Goal: Task Accomplishment & Management: Manage account settings

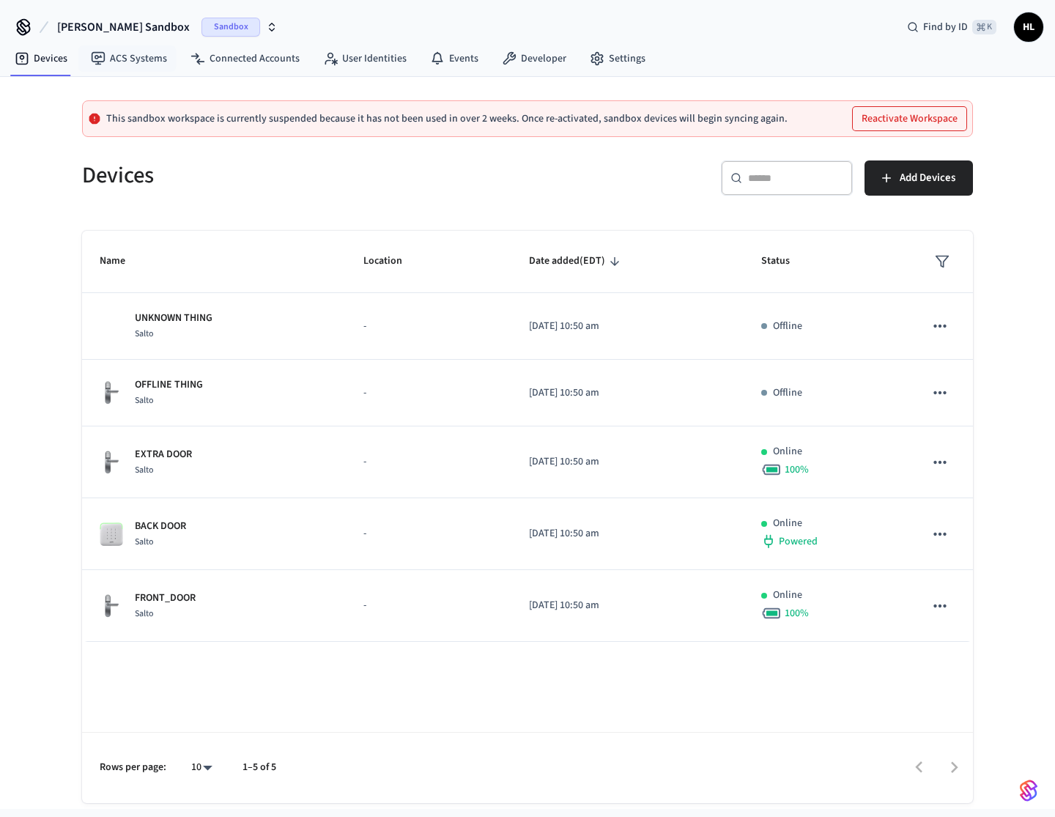
click at [160, 32] on button "[PERSON_NAME] Sandbox Sandbox" at bounding box center [167, 27] width 229 height 31
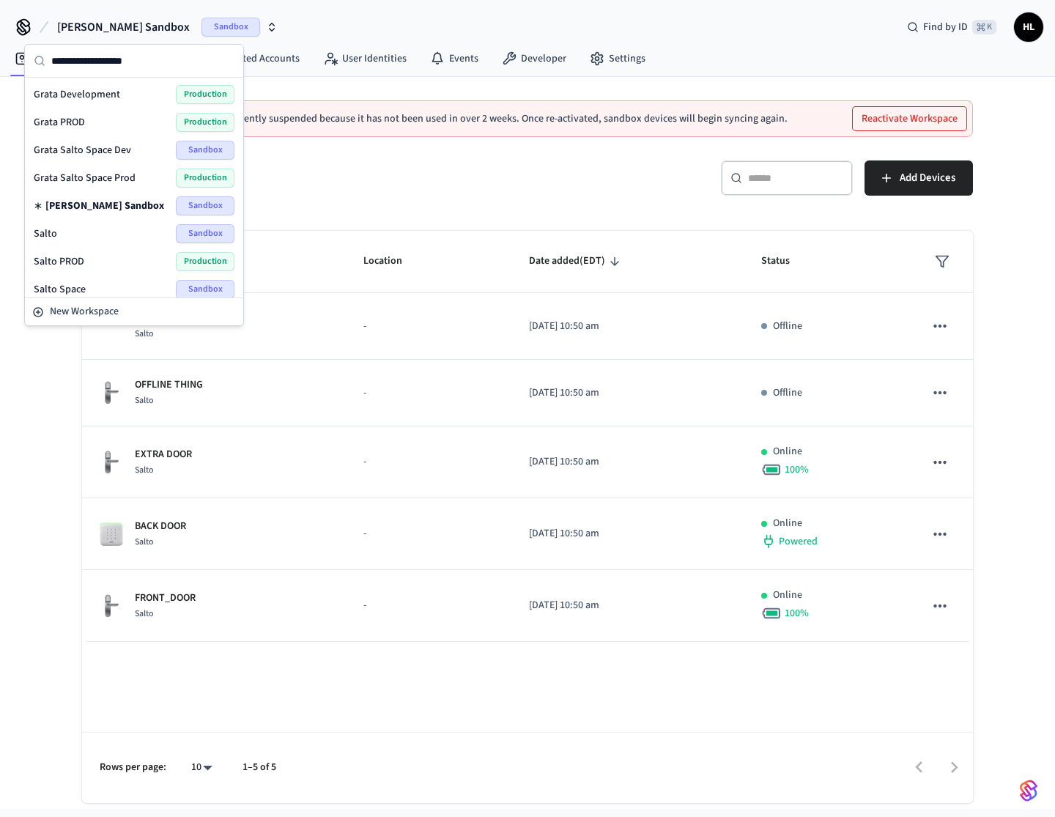
click at [89, 122] on div "Grata PROD Production" at bounding box center [134, 122] width 201 height 19
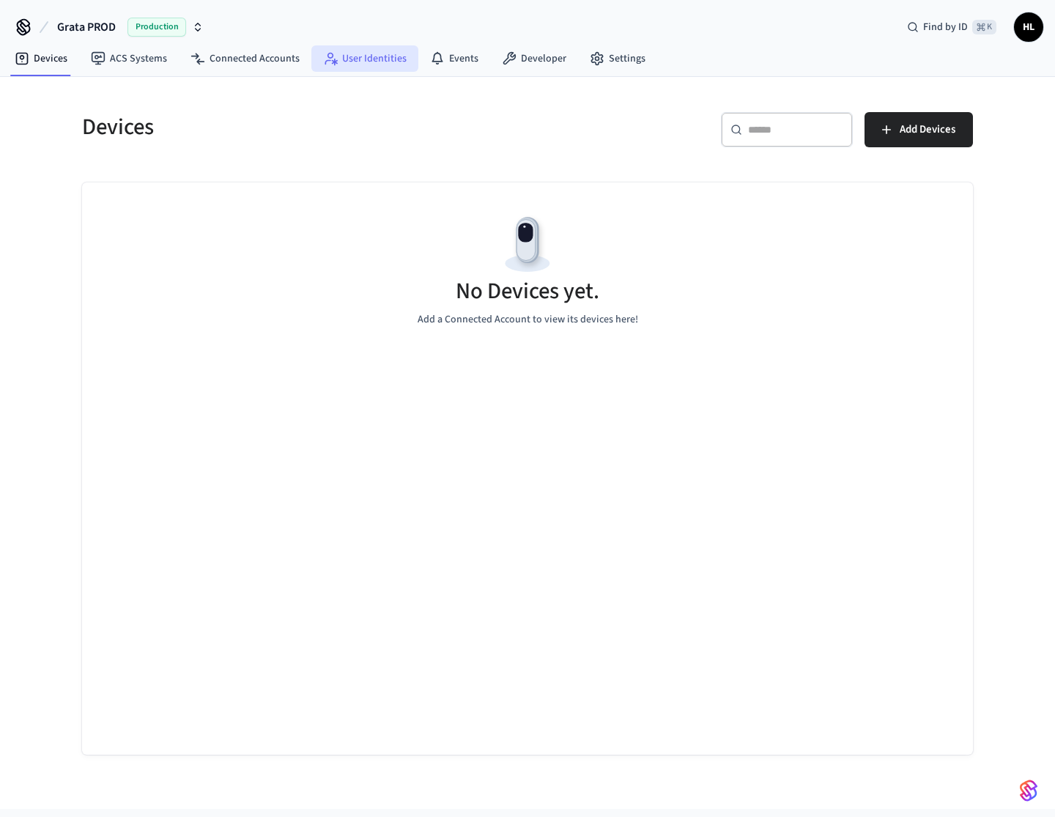
click at [379, 55] on link "User Identities" at bounding box center [364, 58] width 107 height 26
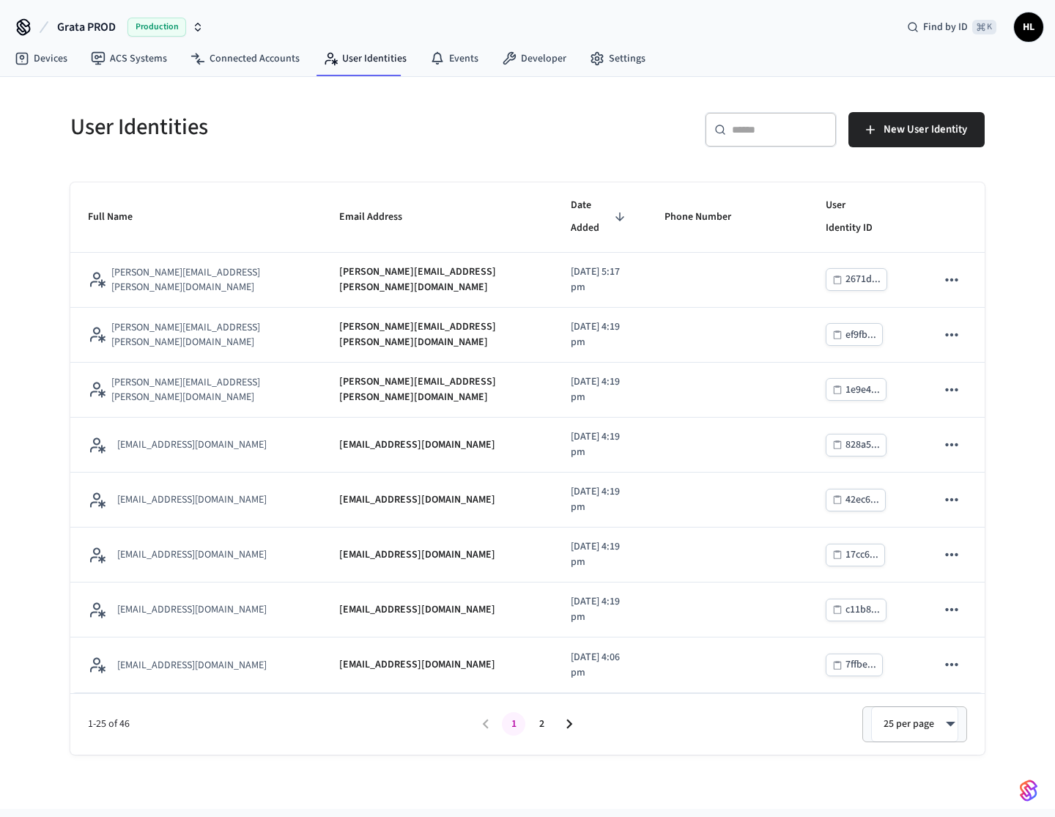
click at [745, 127] on input "text" at bounding box center [779, 129] width 95 height 15
paste input "**********"
type input "**********"
click at [770, 127] on input "text" at bounding box center [779, 129] width 95 height 15
paste input "**********"
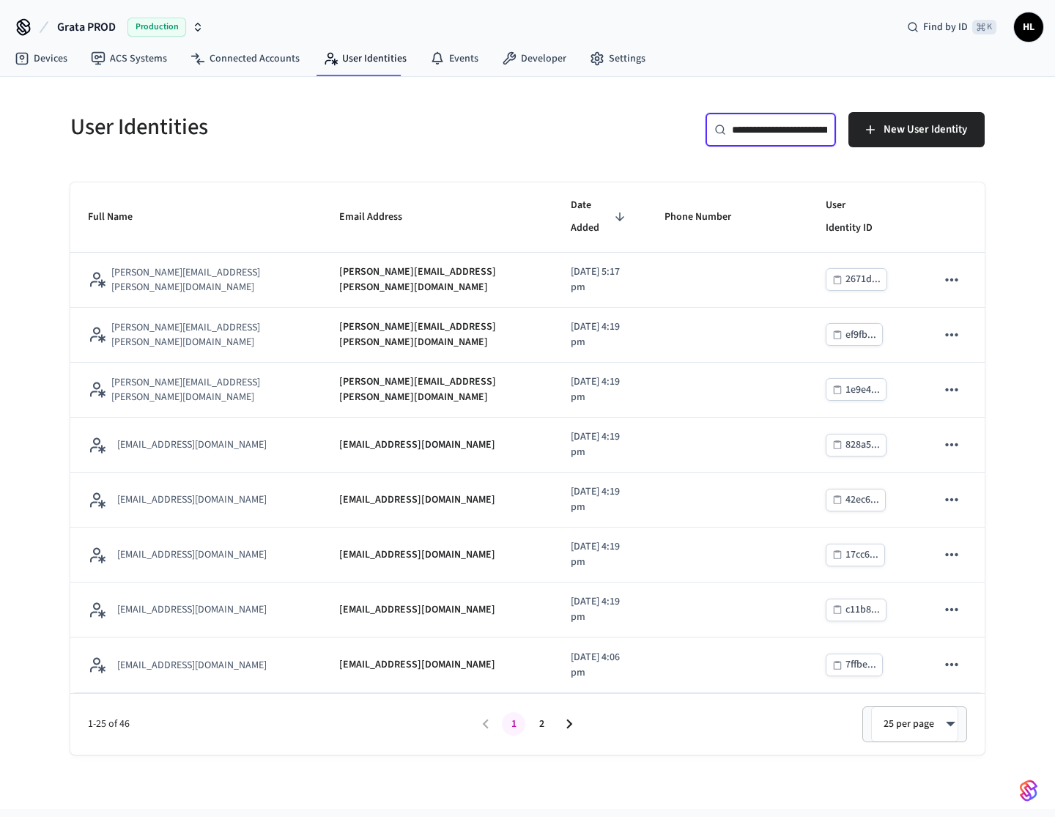
scroll to position [0, 90]
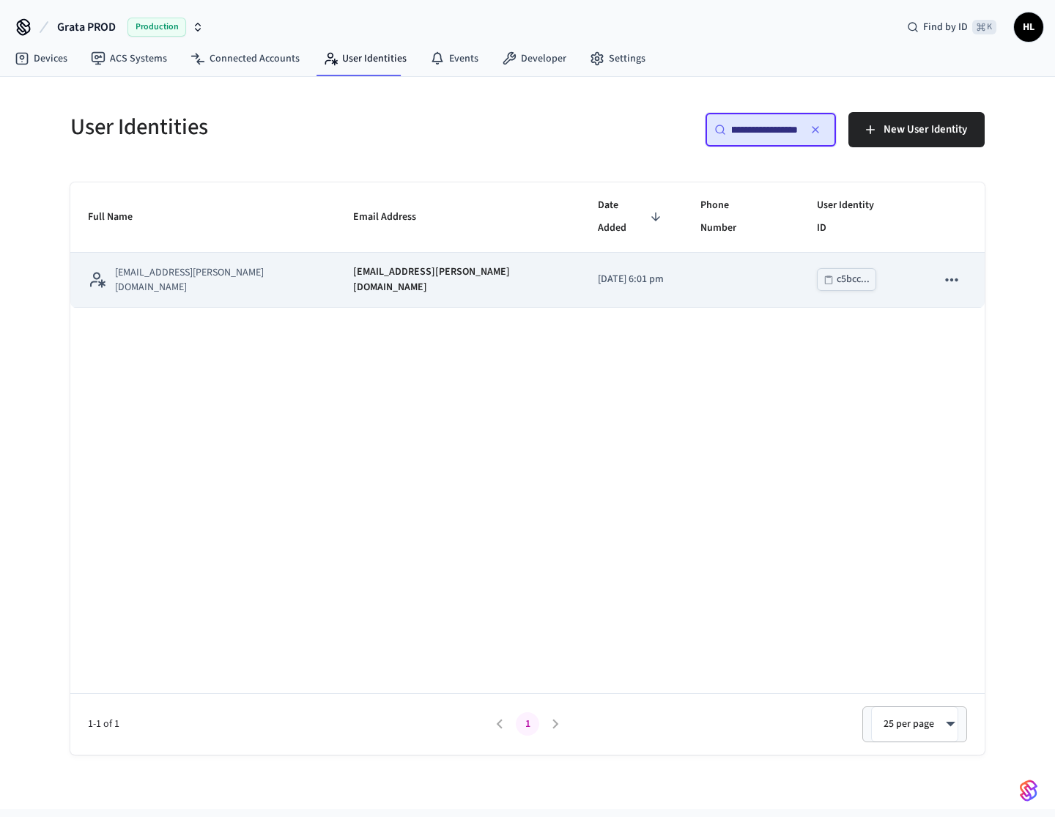
type input "**********"
click at [465, 269] on td "riadh.loucif+salto_ble_res@speer.io" at bounding box center [457, 280] width 245 height 55
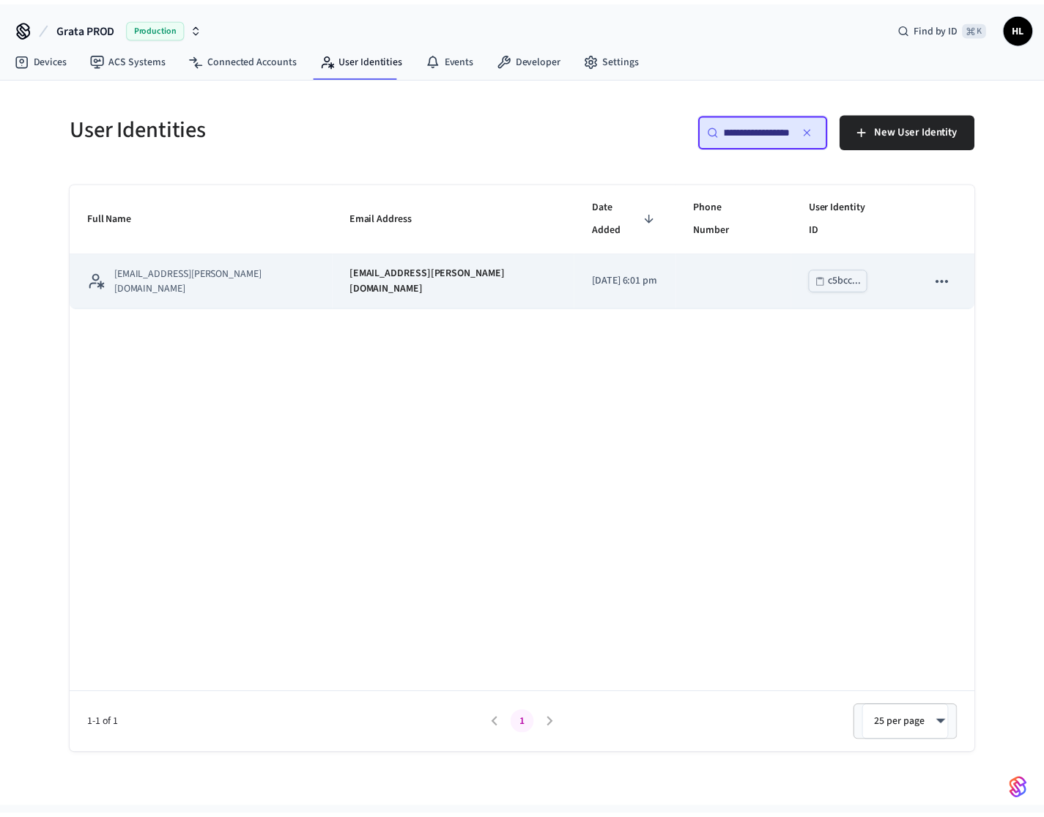
scroll to position [0, 0]
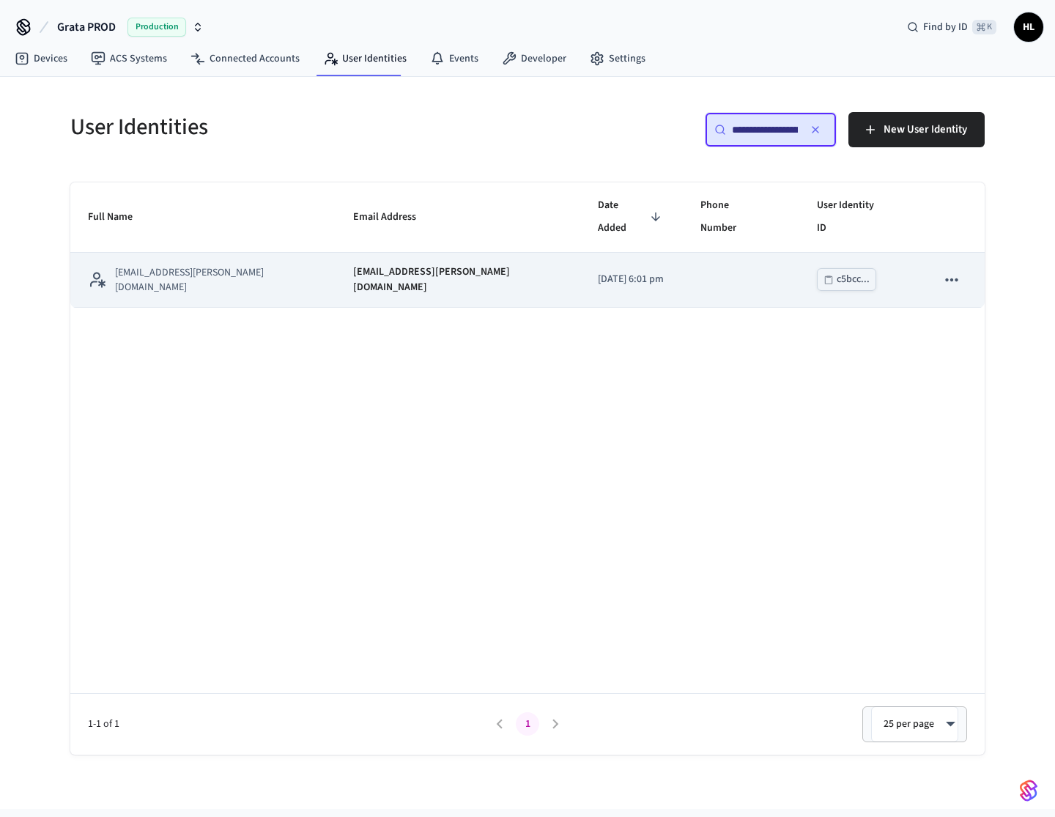
click at [426, 264] on p "riadh.loucif+salto_ble_res@speer.io" at bounding box center [458, 279] width 210 height 31
click at [216, 265] on p "riadh.loucif+salto_ble_res@speer.io" at bounding box center [216, 279] width 202 height 29
click at [217, 265] on p "riadh.loucif+salto_ble_res@speer.io" at bounding box center [216, 279] width 202 height 29
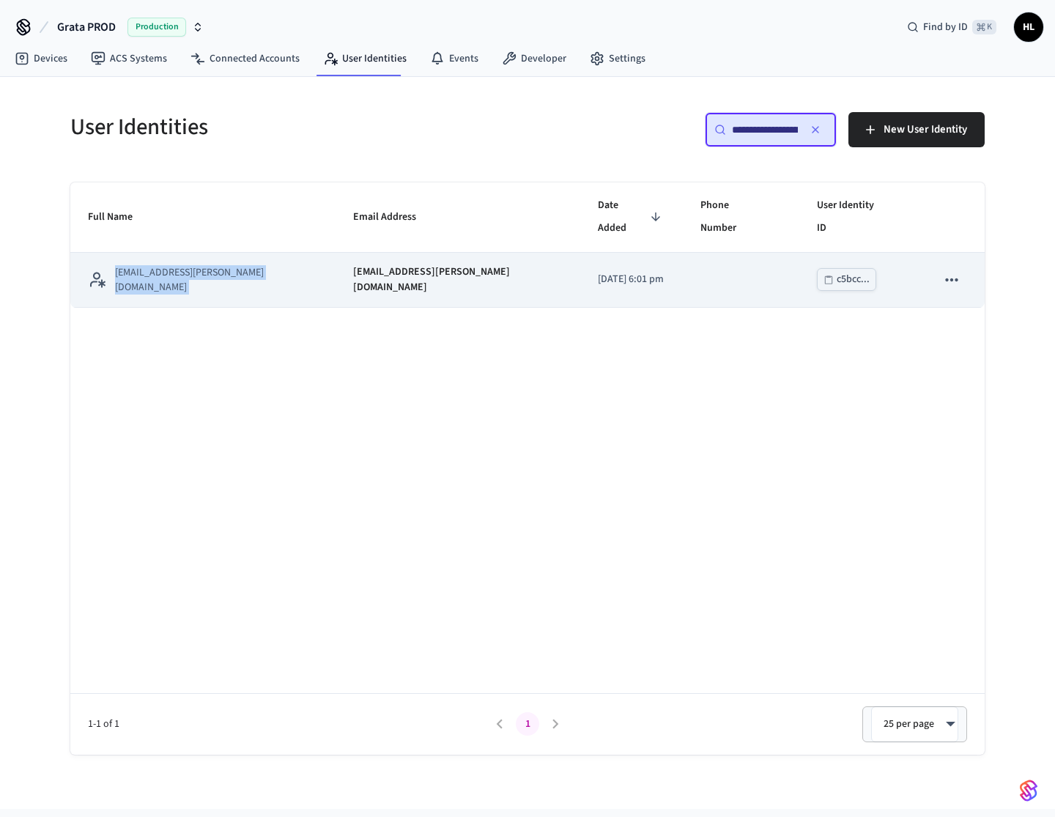
click at [217, 265] on p "riadh.loucif+salto_ble_res@speer.io" at bounding box center [216, 279] width 202 height 29
click at [957, 270] on icon "sticky table" at bounding box center [951, 279] width 19 height 19
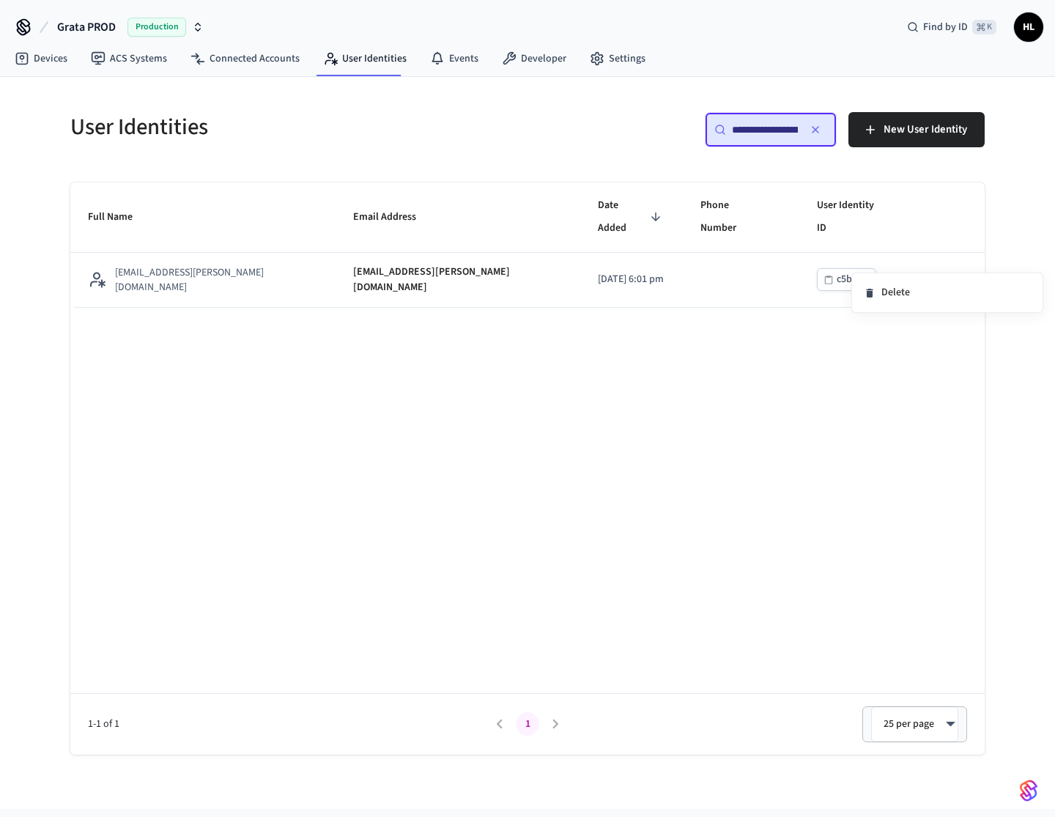
click at [475, 371] on div at bounding box center [527, 408] width 1055 height 817
click at [345, 306] on div "Full Name Email Address Date Added Phone Number User Identity ID riadh.loucif+s…" at bounding box center [527, 468] width 914 height 572
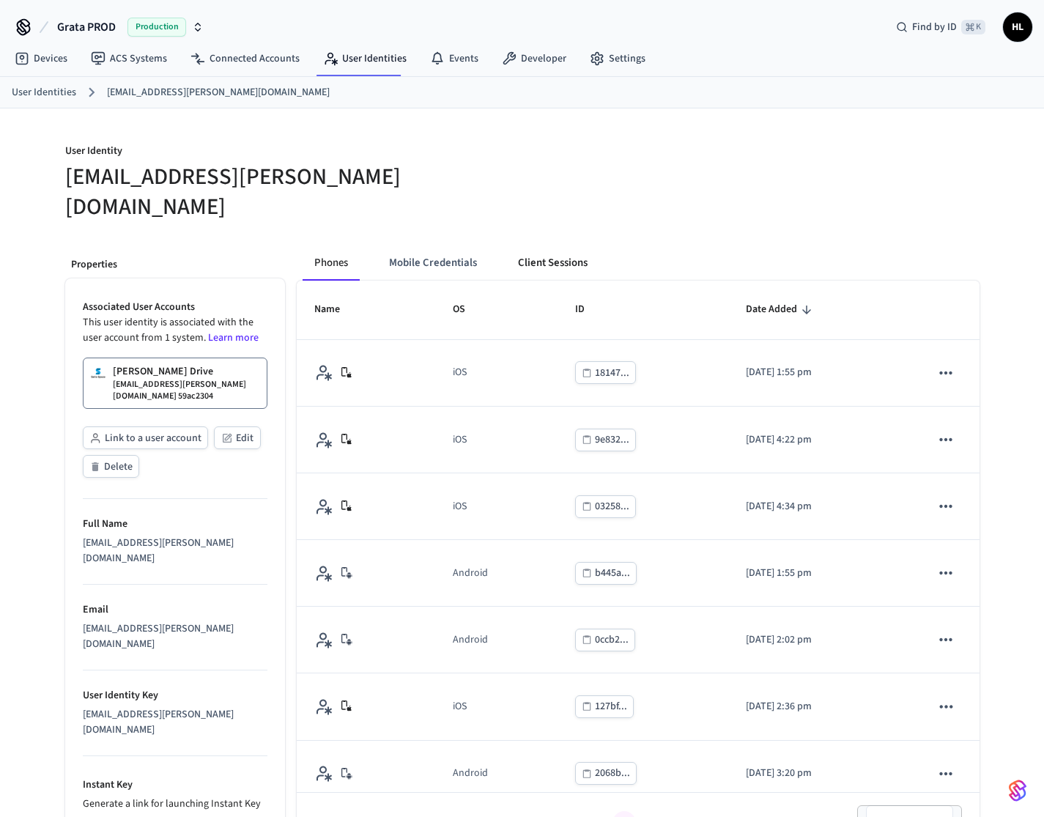
drag, startPoint x: 565, startPoint y: 253, endPoint x: 577, endPoint y: 232, distance: 23.6
click at [577, 245] on button "Client Sessions" at bounding box center [552, 262] width 93 height 35
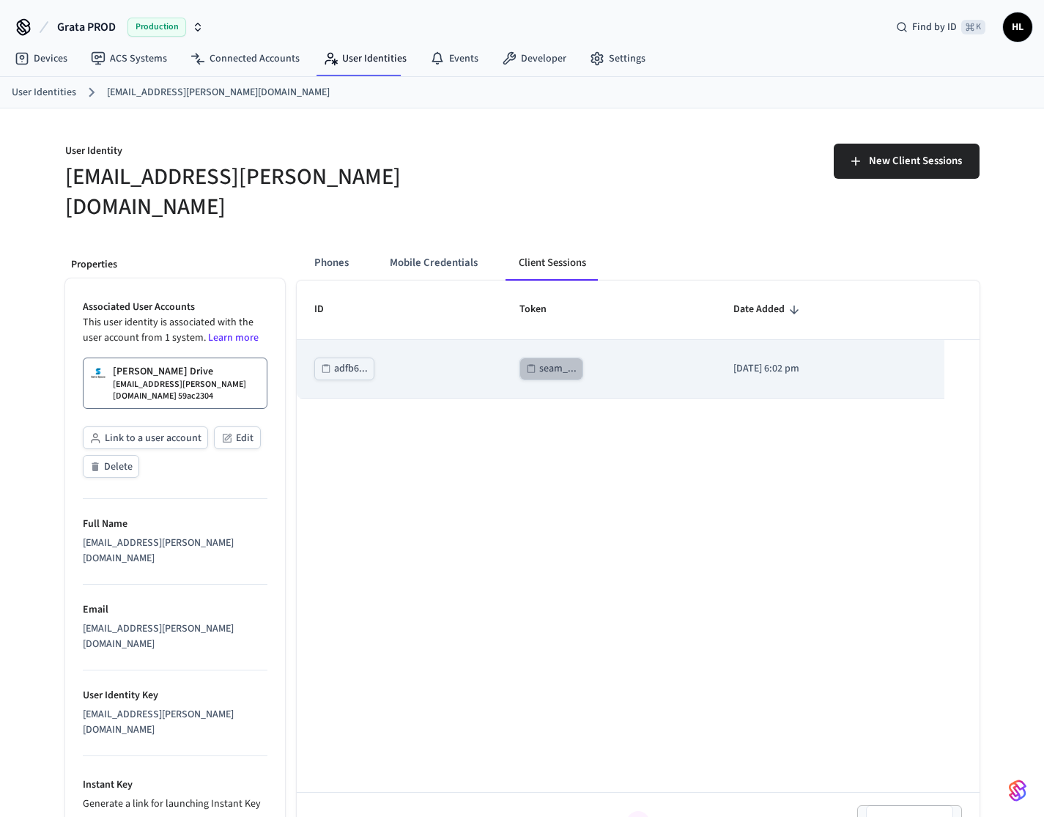
click at [542, 360] on div "seam_..." at bounding box center [557, 369] width 37 height 18
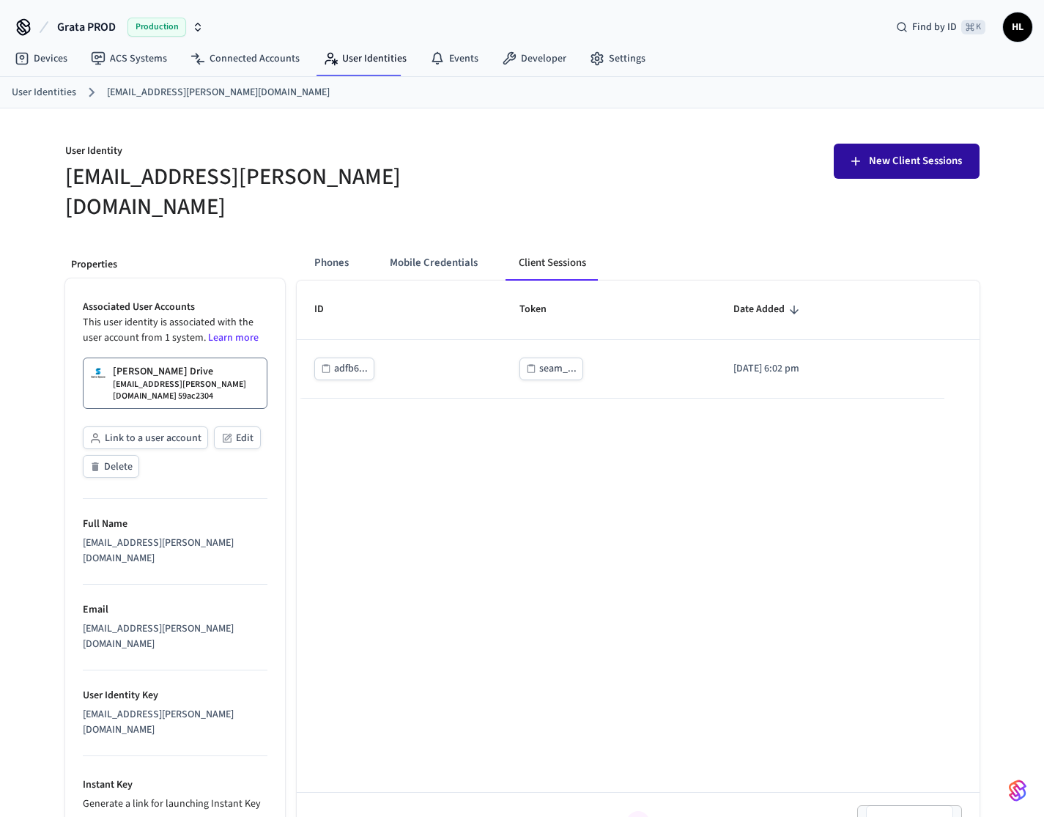
click at [897, 159] on span "New Client Sessions" at bounding box center [915, 161] width 93 height 19
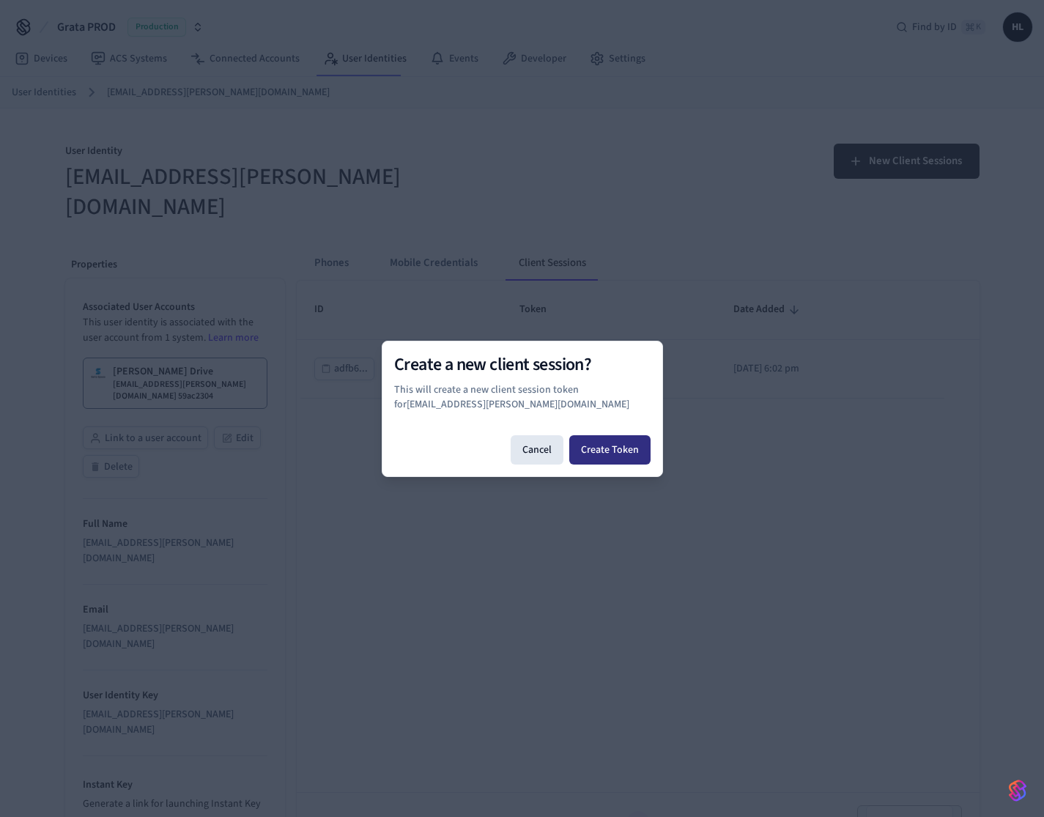
click at [599, 448] on button "Create Token" at bounding box center [609, 449] width 81 height 29
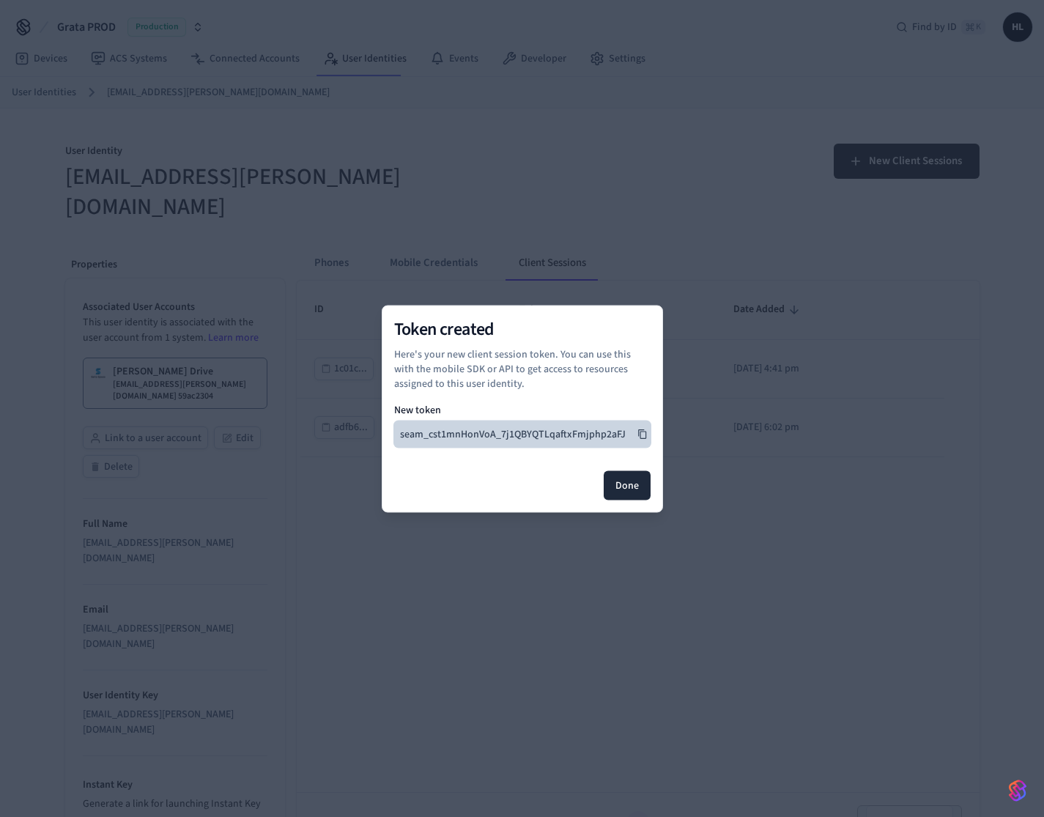
click at [584, 436] on button "seam_cst1mnHonVoA_7j1QBYQTLqaftxFmjphp2aFJ" at bounding box center [522, 433] width 256 height 26
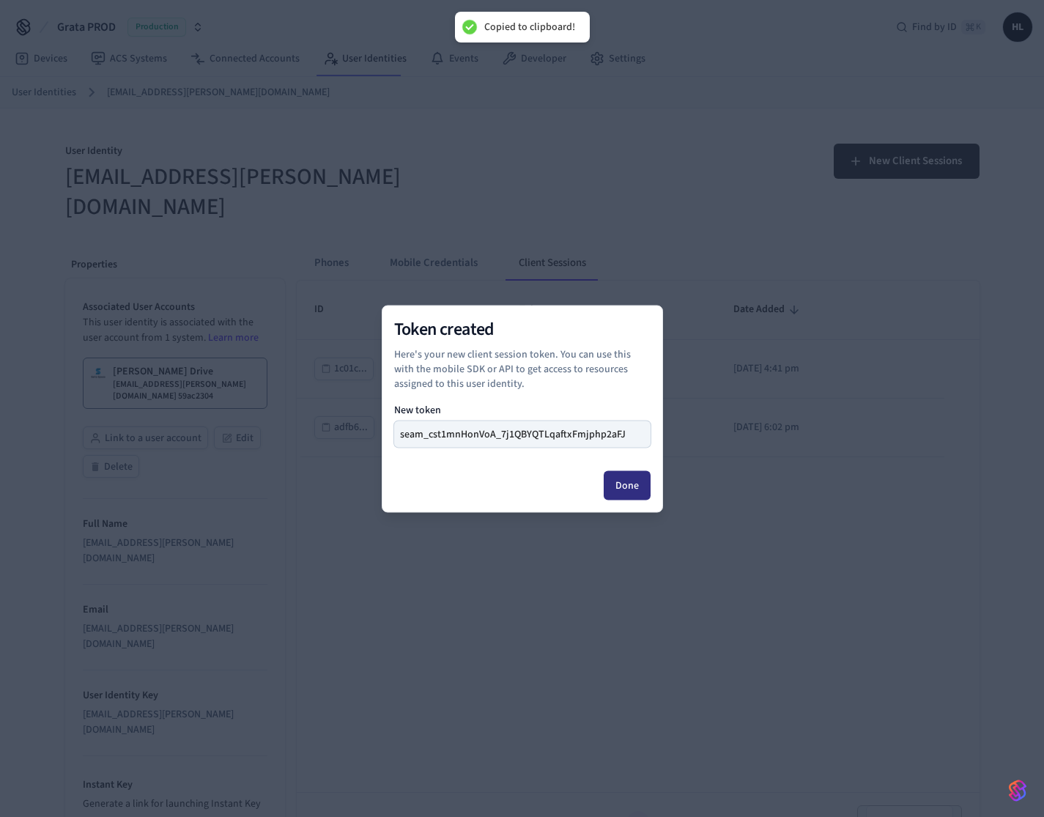
click at [618, 487] on button "Done" at bounding box center [627, 484] width 47 height 29
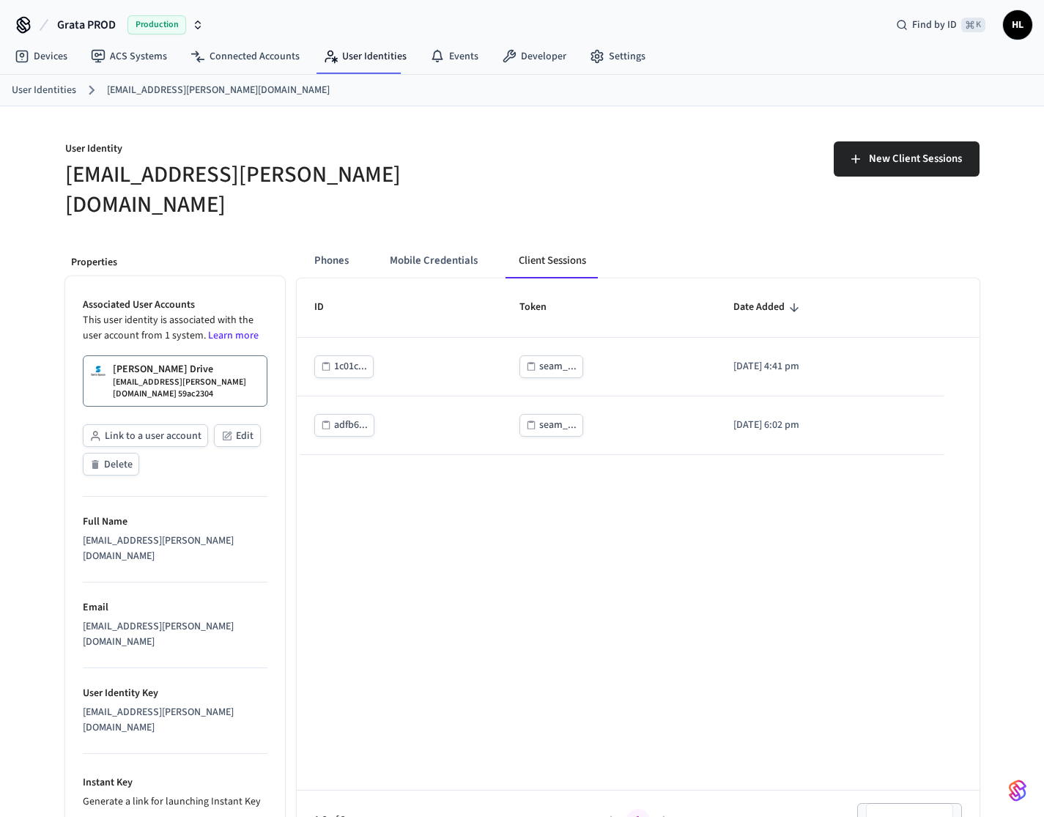
scroll to position [3, 0]
click at [66, 89] on link "User Identities" at bounding box center [44, 89] width 64 height 15
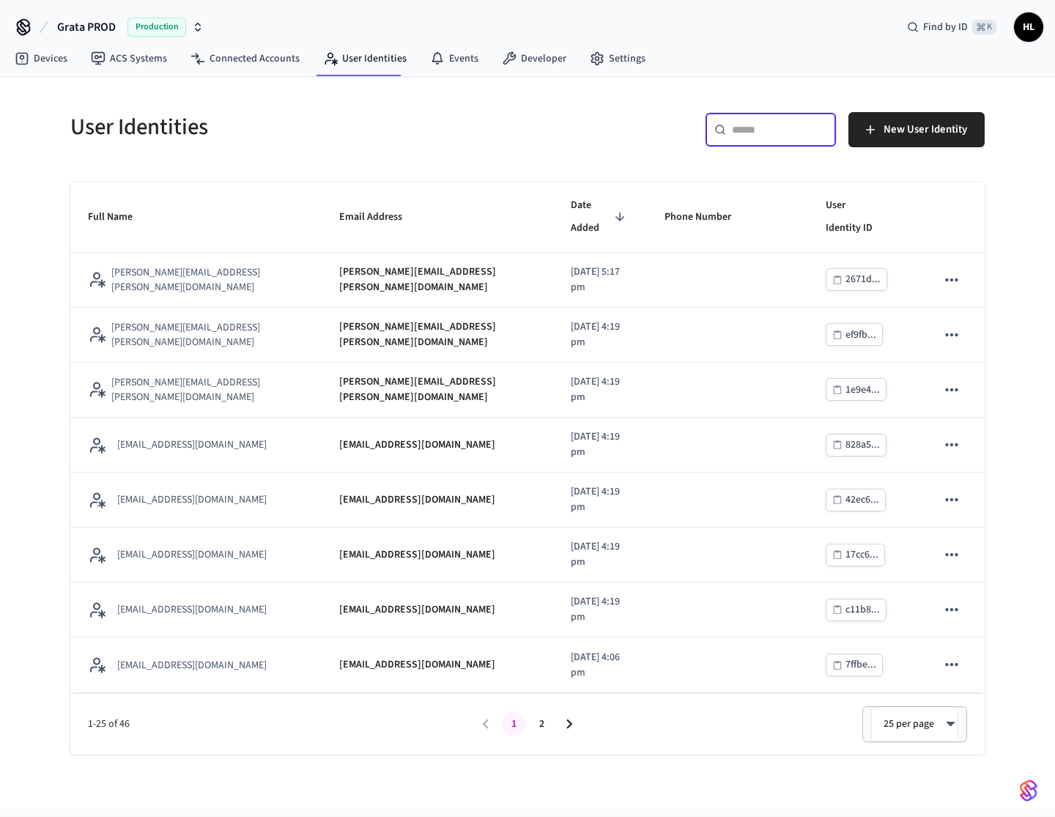
click at [737, 125] on input "text" at bounding box center [779, 129] width 95 height 15
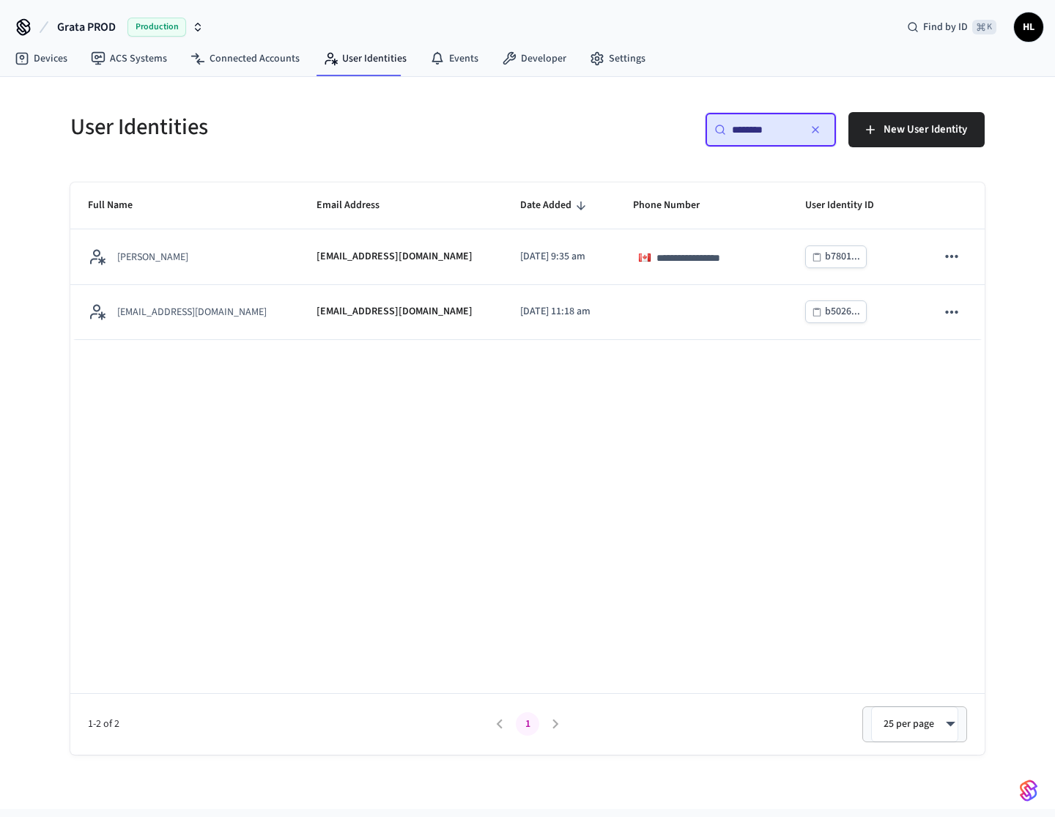
type input "********"
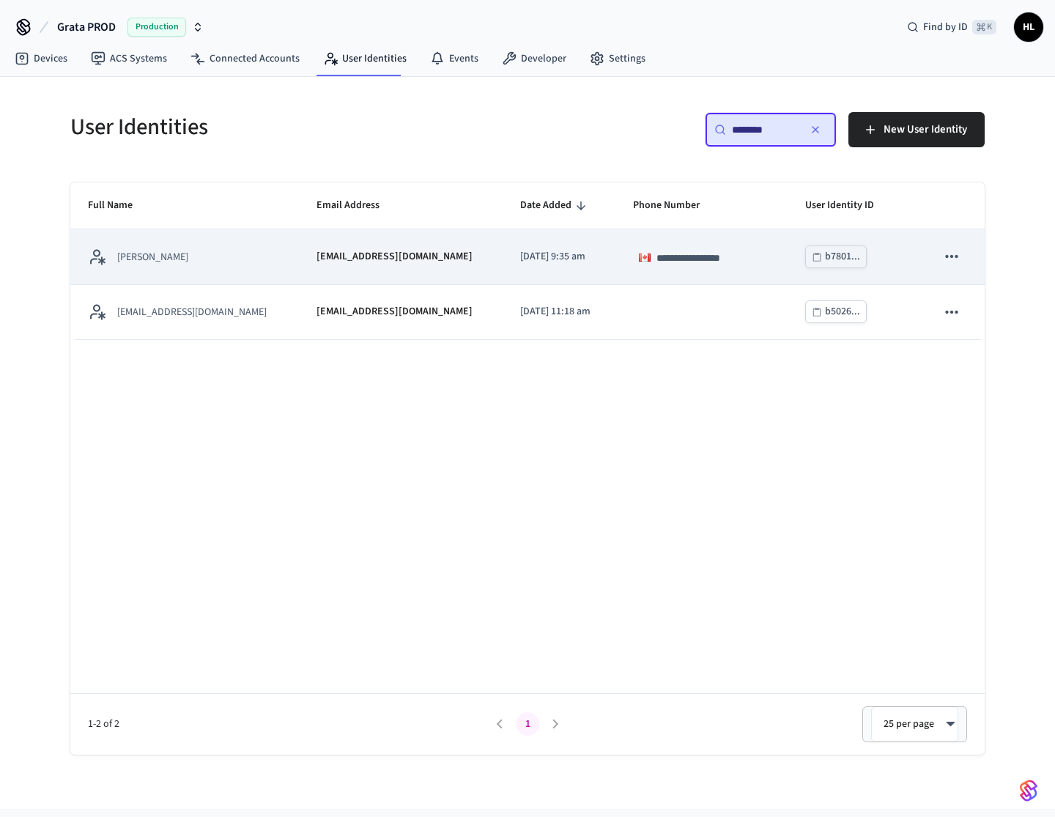
click at [520, 251] on p "2025/06/20 at 9:35 am" at bounding box center [559, 256] width 78 height 15
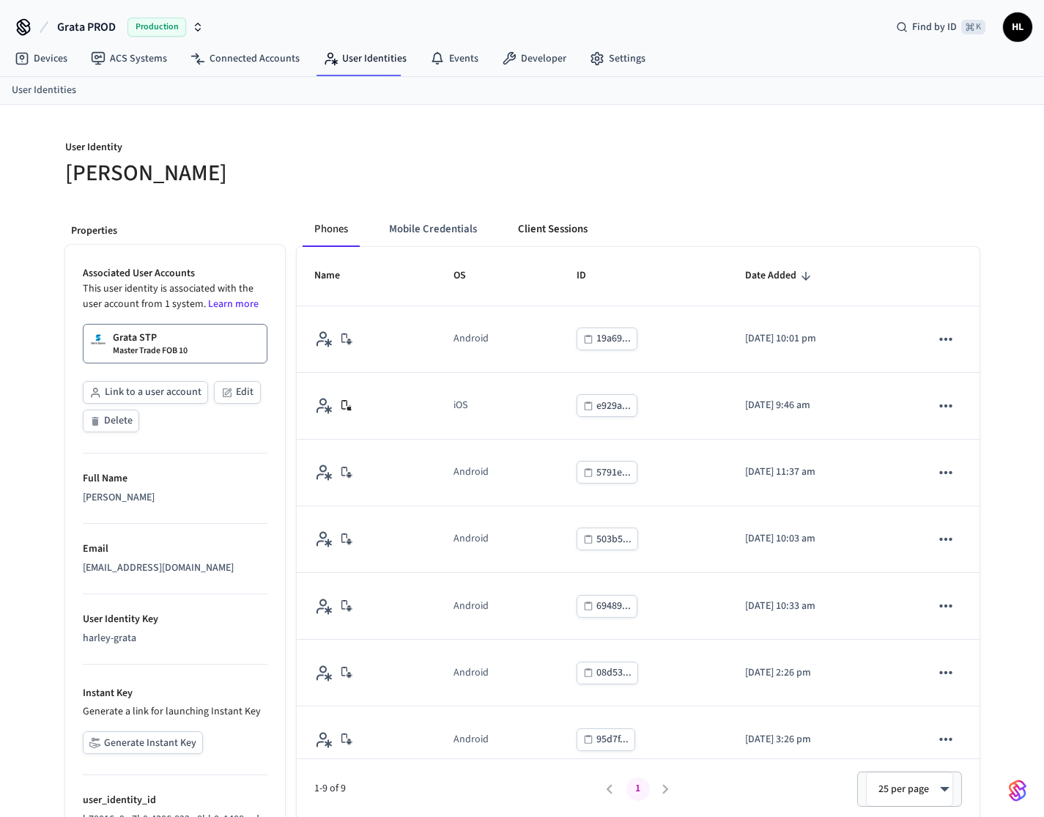
click at [506, 234] on button "Client Sessions" at bounding box center [552, 229] width 93 height 35
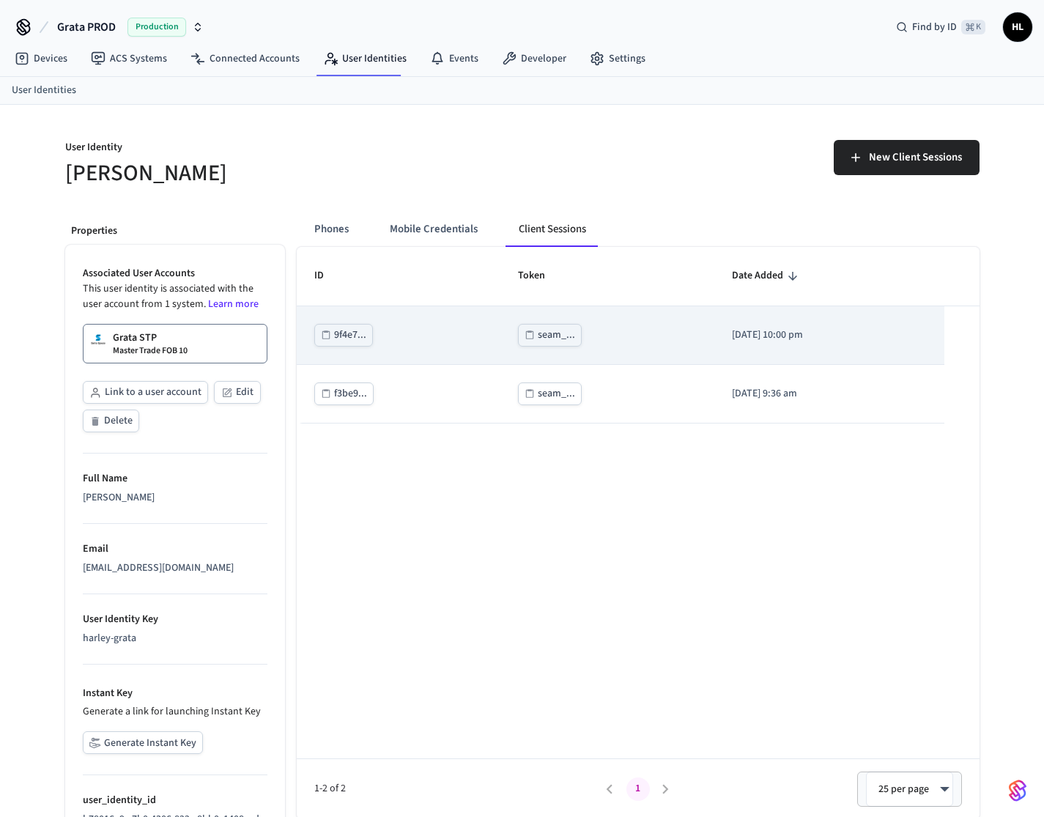
click at [538, 333] on div "seam_..." at bounding box center [556, 335] width 37 height 18
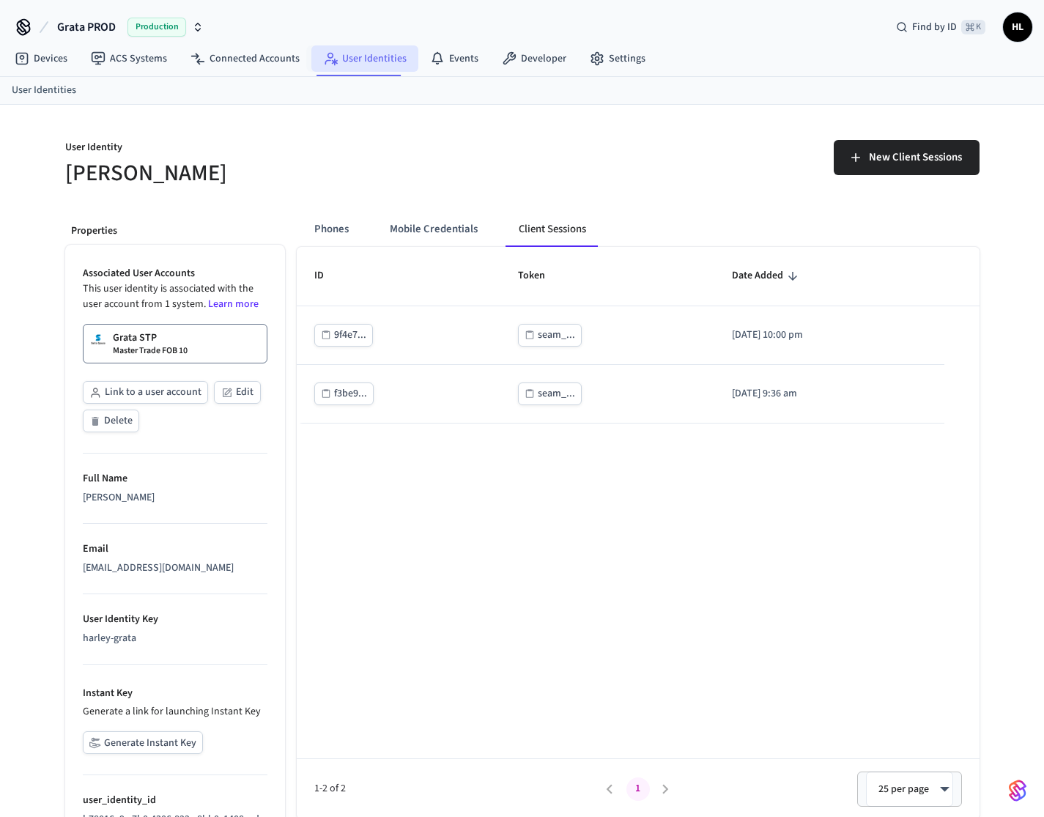
click at [329, 53] on icon at bounding box center [330, 58] width 15 height 15
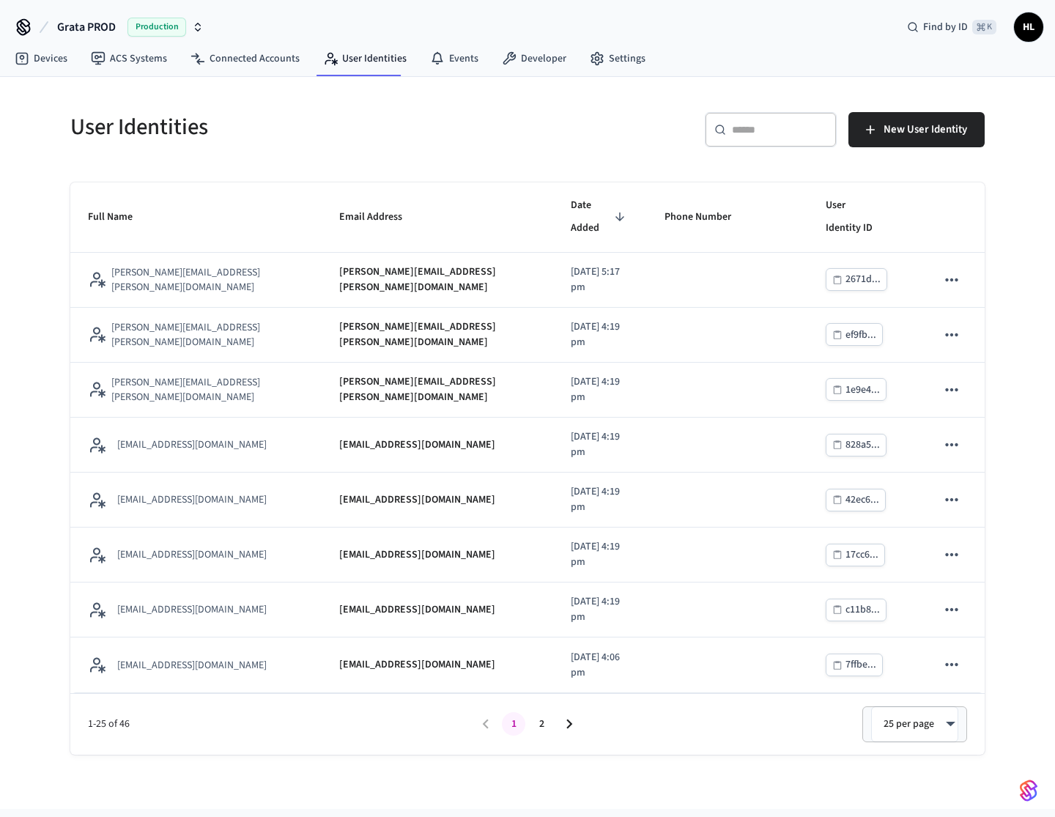
click at [723, 135] on icon at bounding box center [720, 130] width 12 height 12
click at [735, 133] on input "text" at bounding box center [779, 129] width 95 height 15
paste input "**********"
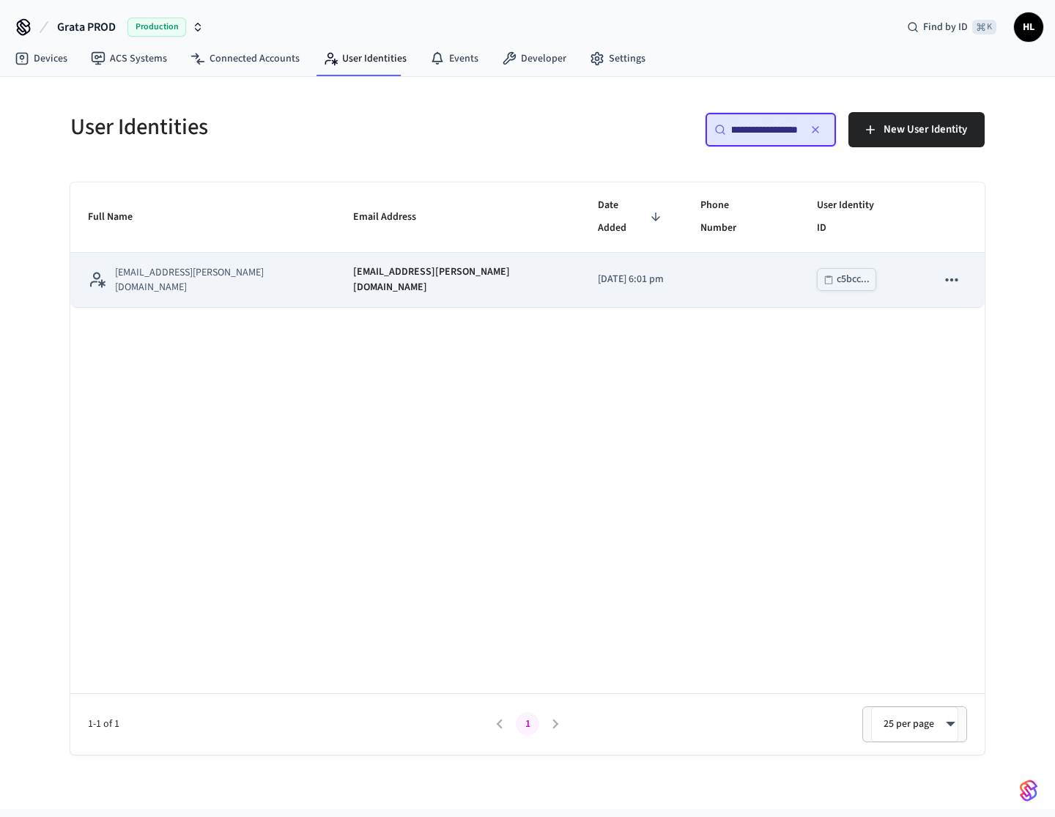
type input "**********"
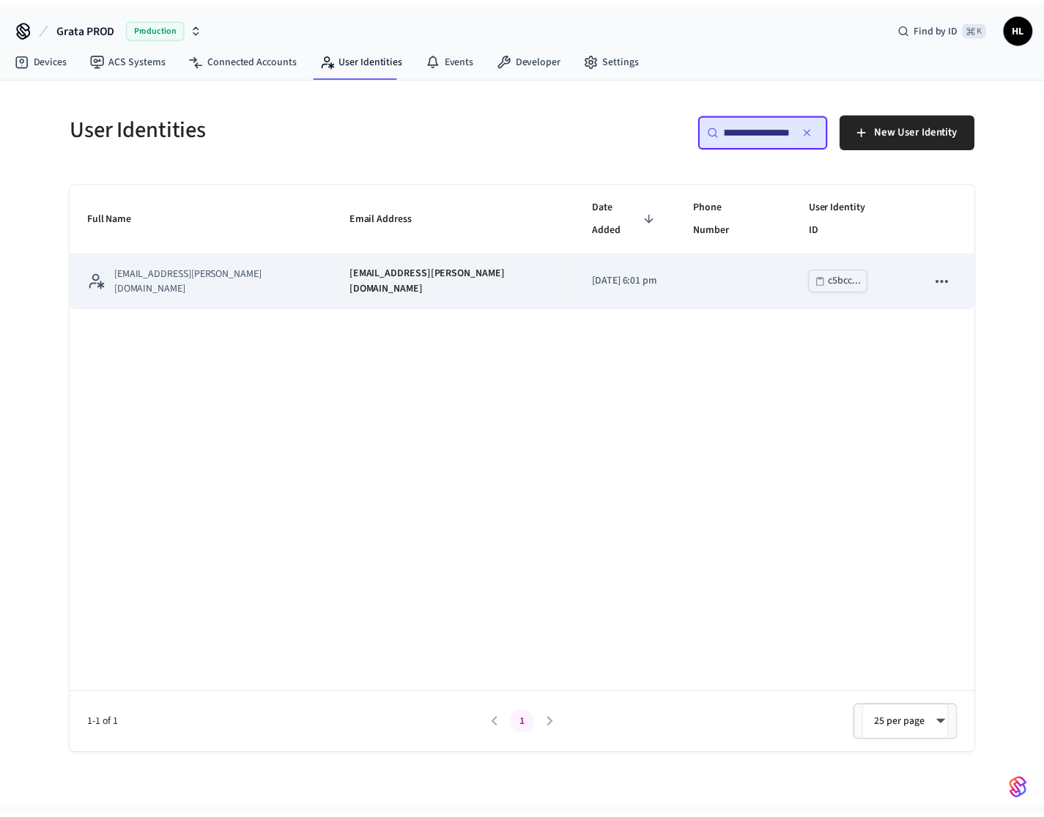
scroll to position [0, 0]
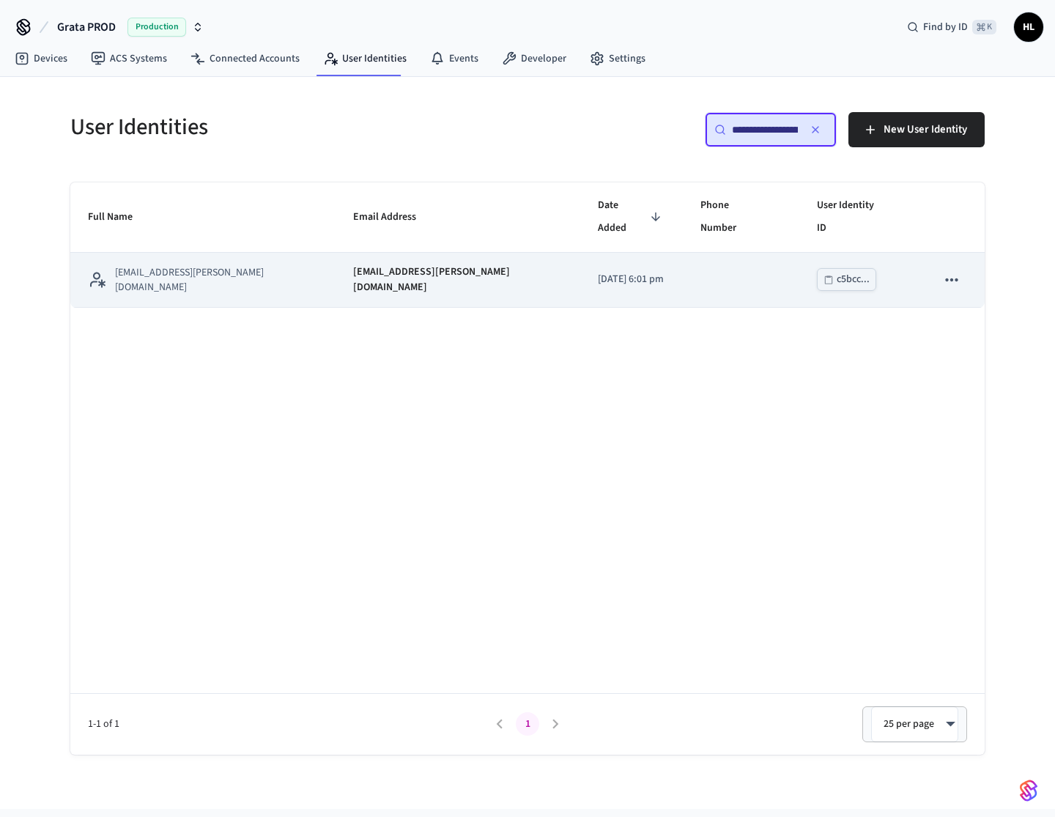
click at [654, 253] on td "2025/08/05 at 6:01 pm" at bounding box center [631, 280] width 103 height 55
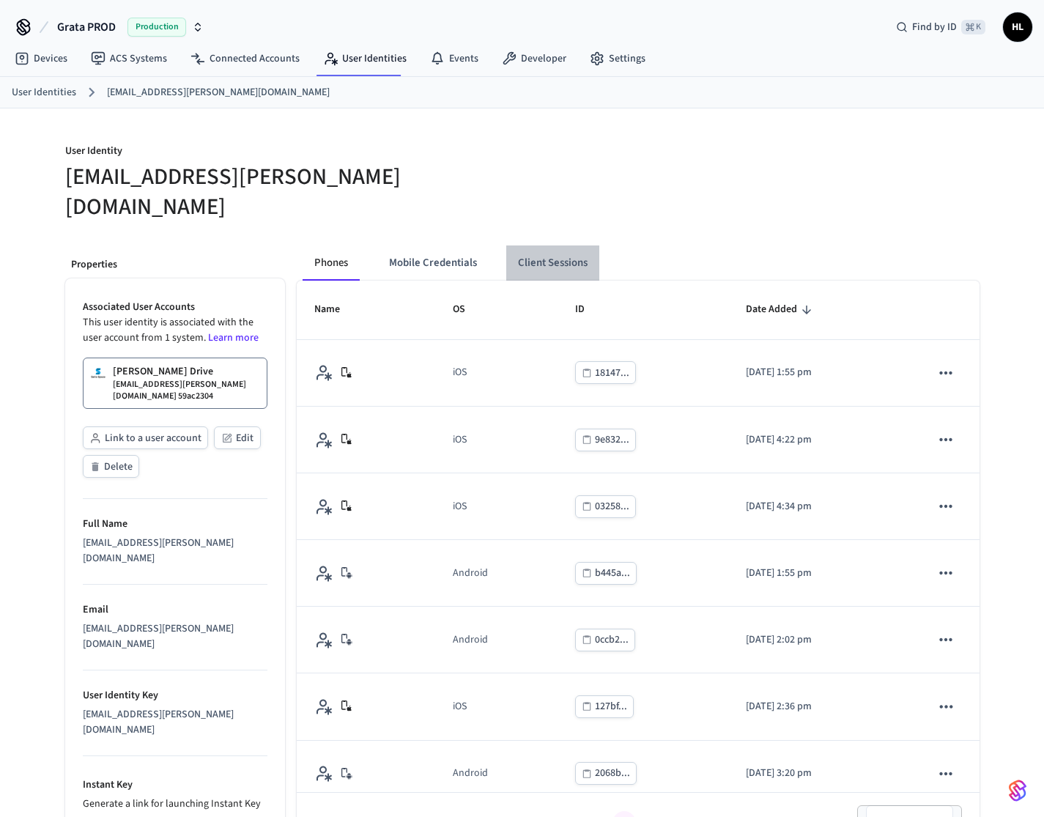
click at [538, 245] on button "Client Sessions" at bounding box center [552, 262] width 93 height 35
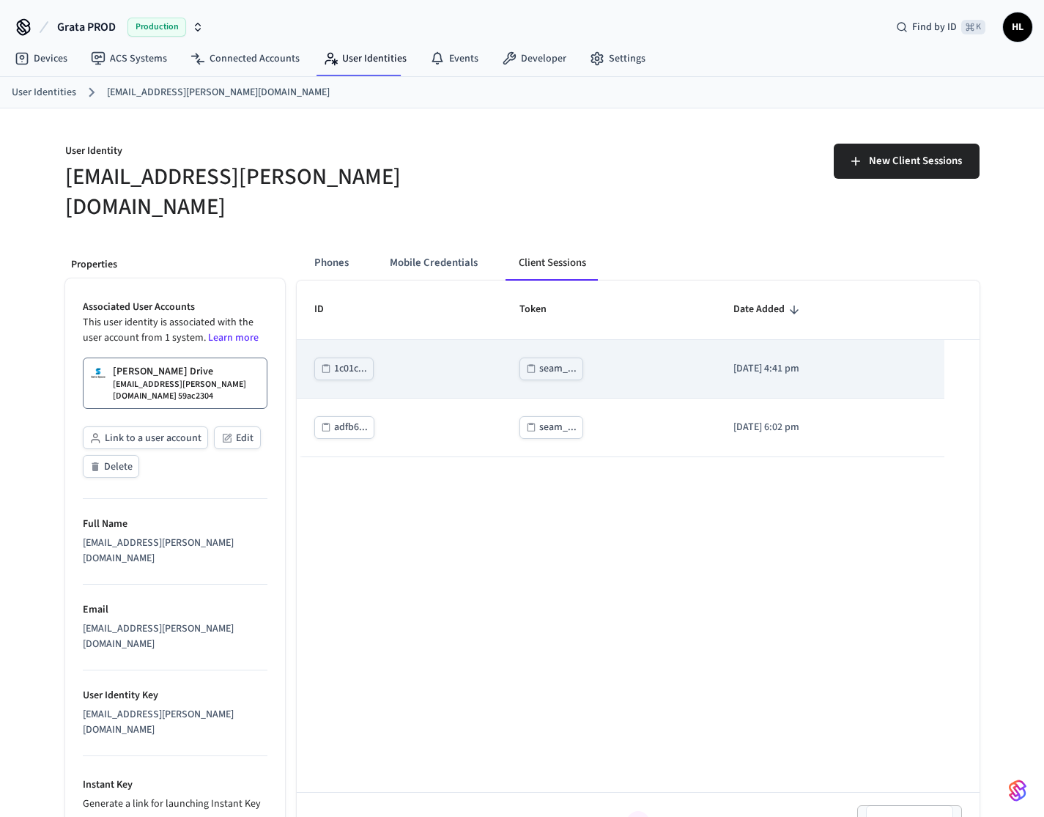
click at [900, 361] on p "2025/08/22 at 4:41 pm" at bounding box center [829, 368] width 193 height 15
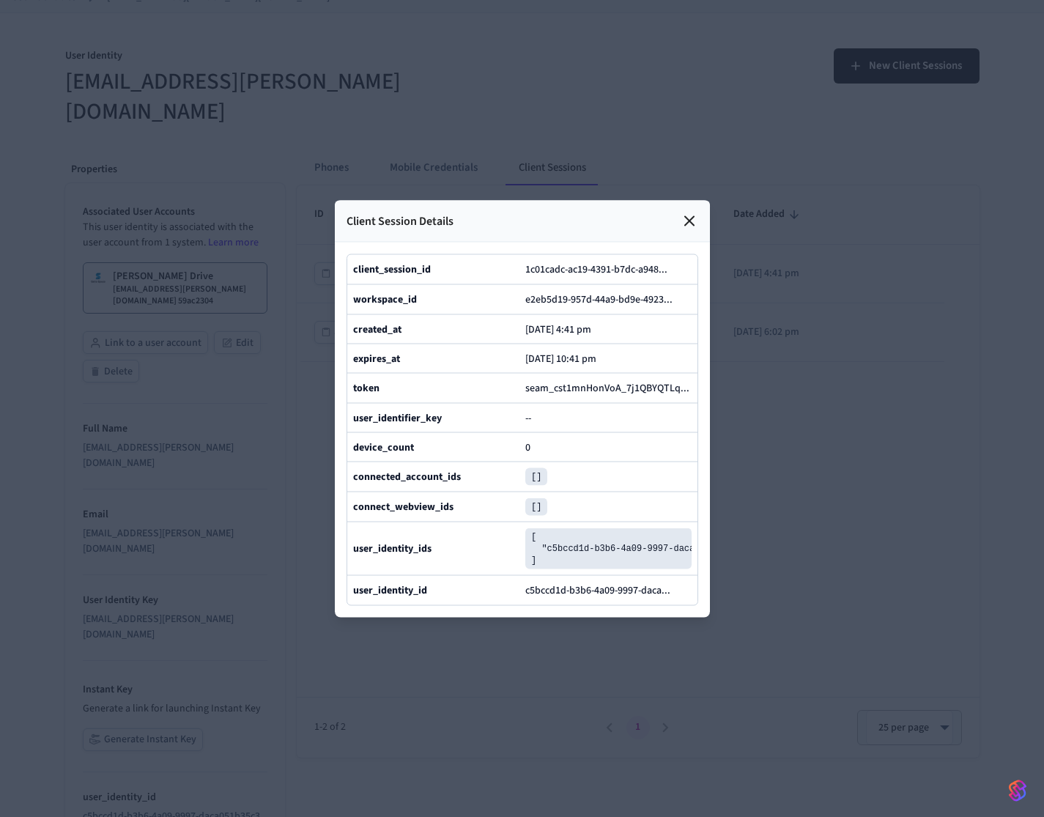
scroll to position [94, 0]
click at [698, 200] on div "Client Session Details" at bounding box center [522, 221] width 375 height 42
click at [686, 200] on div "Client Session Details" at bounding box center [522, 221] width 375 height 42
click at [688, 212] on icon at bounding box center [690, 221] width 18 height 18
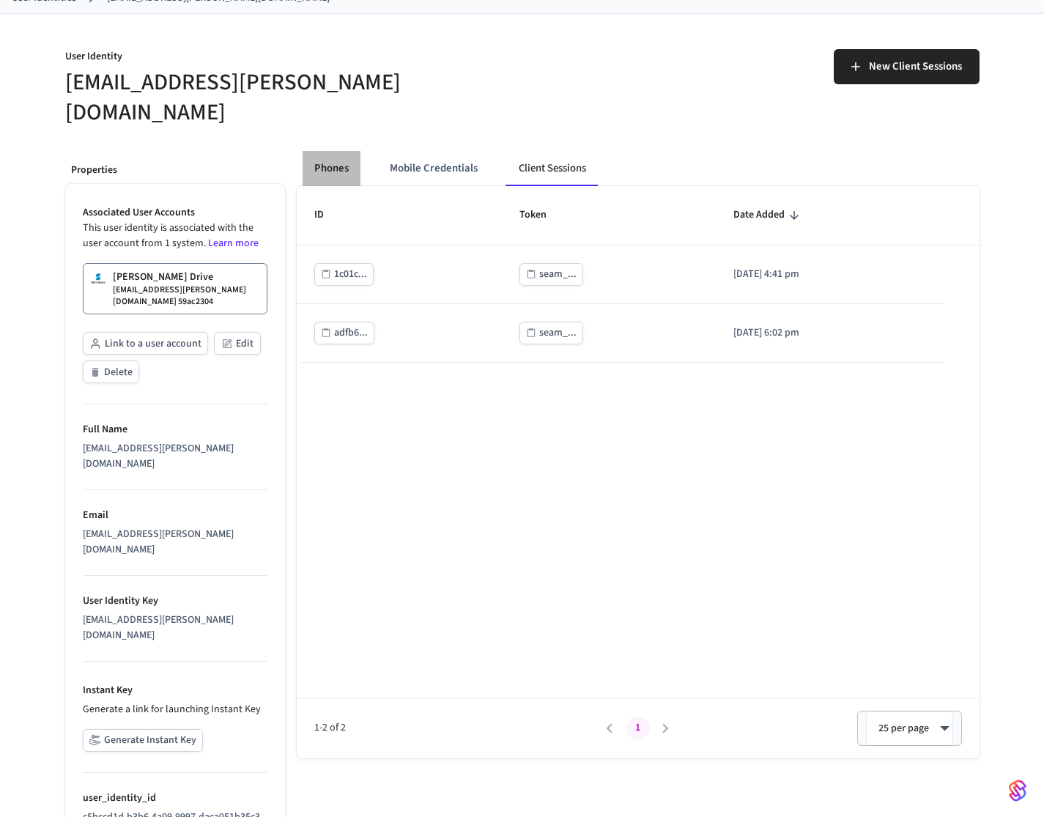
click at [345, 151] on button "Phones" at bounding box center [332, 168] width 58 height 35
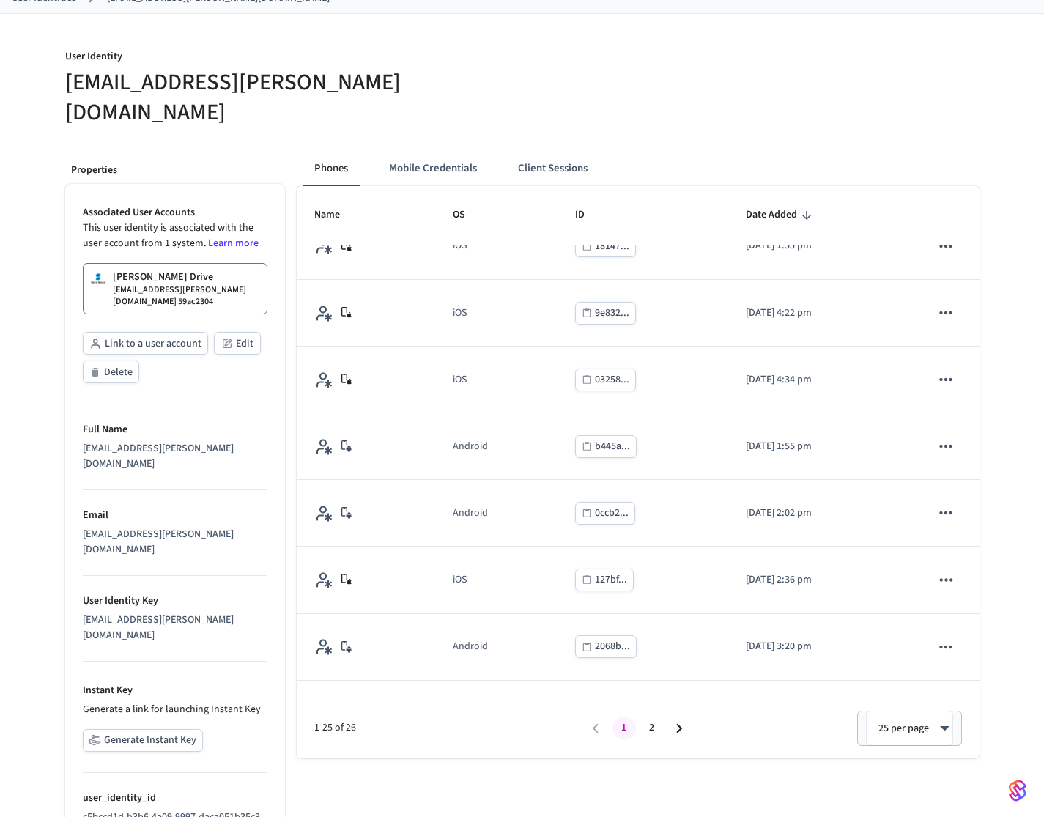
scroll to position [0, 0]
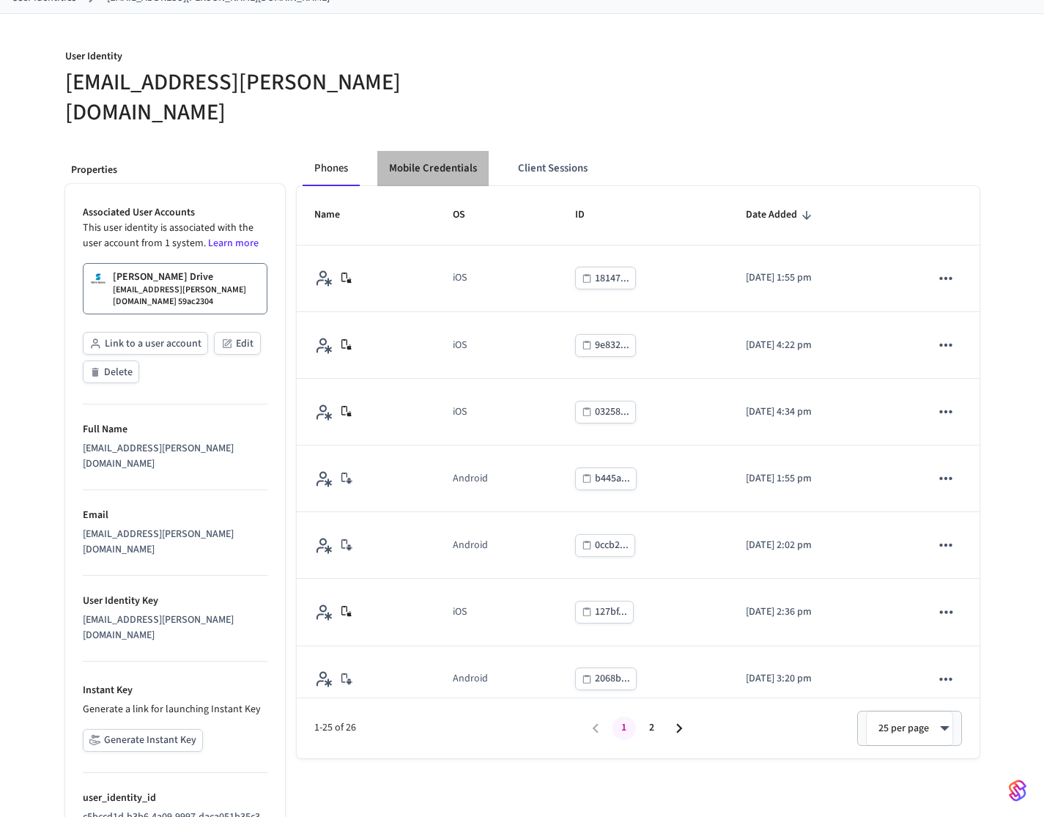
click at [470, 151] on button "Mobile Credentials" at bounding box center [432, 168] width 111 height 35
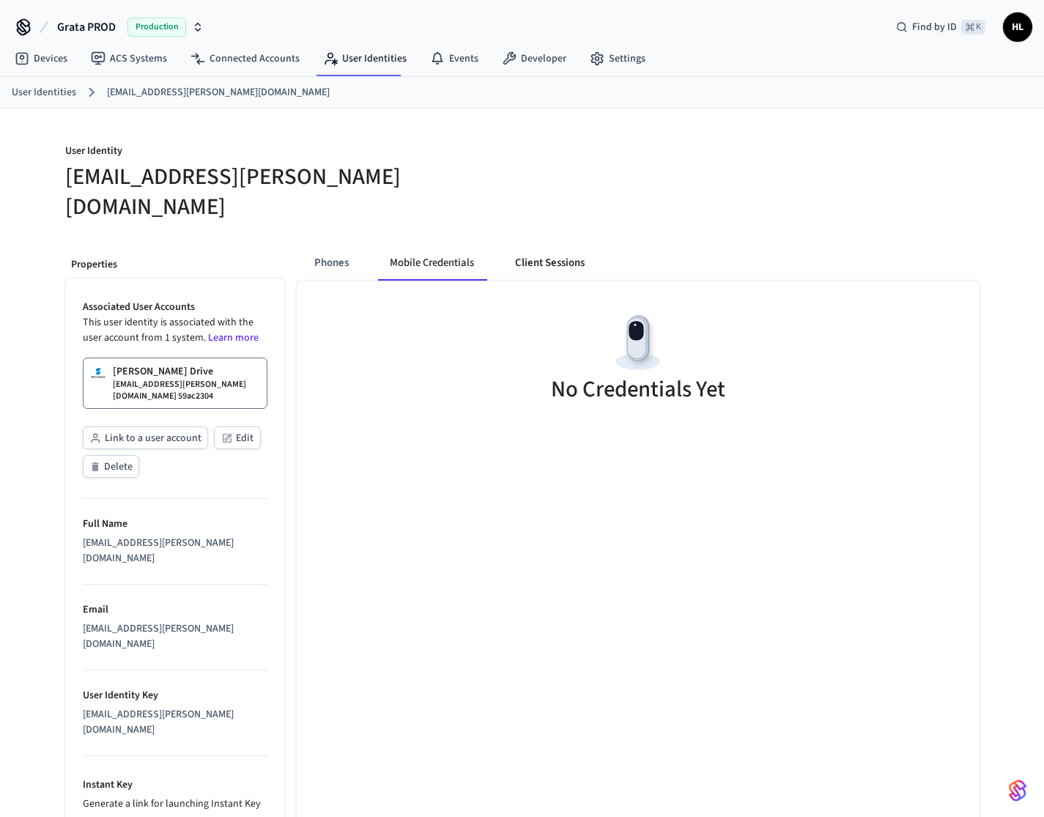
click at [531, 245] on button "Client Sessions" at bounding box center [549, 262] width 93 height 35
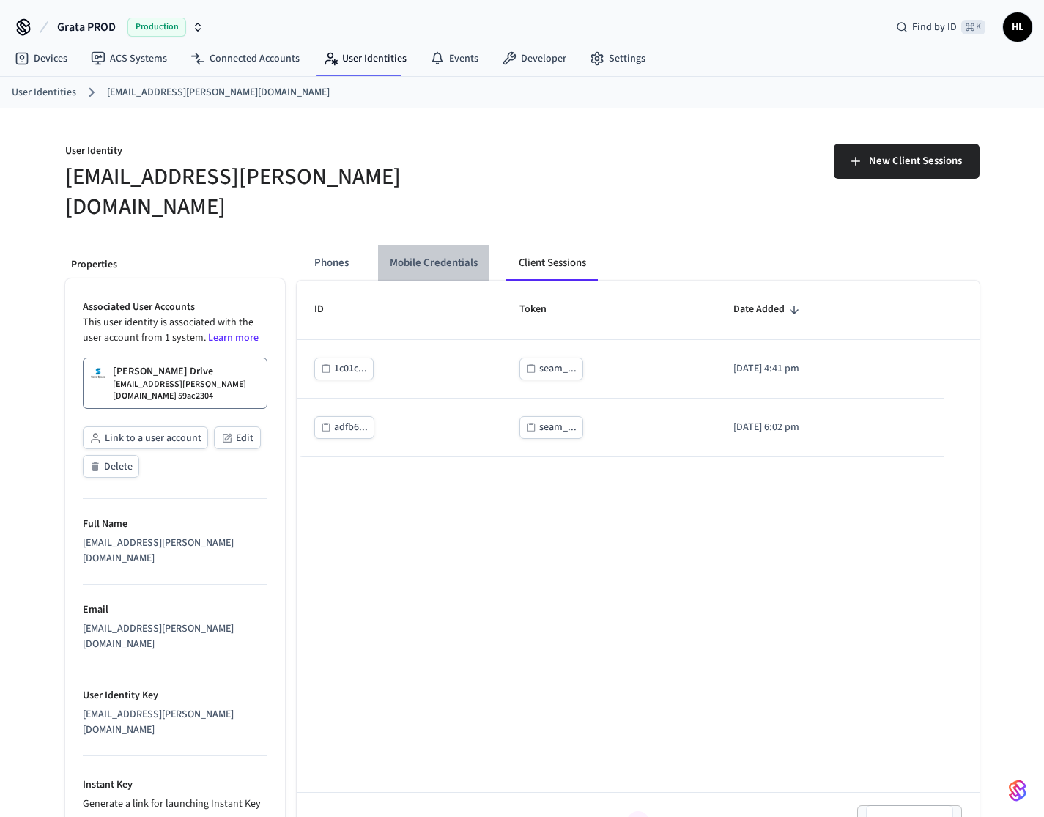
click at [435, 245] on button "Mobile Credentials" at bounding box center [433, 262] width 111 height 35
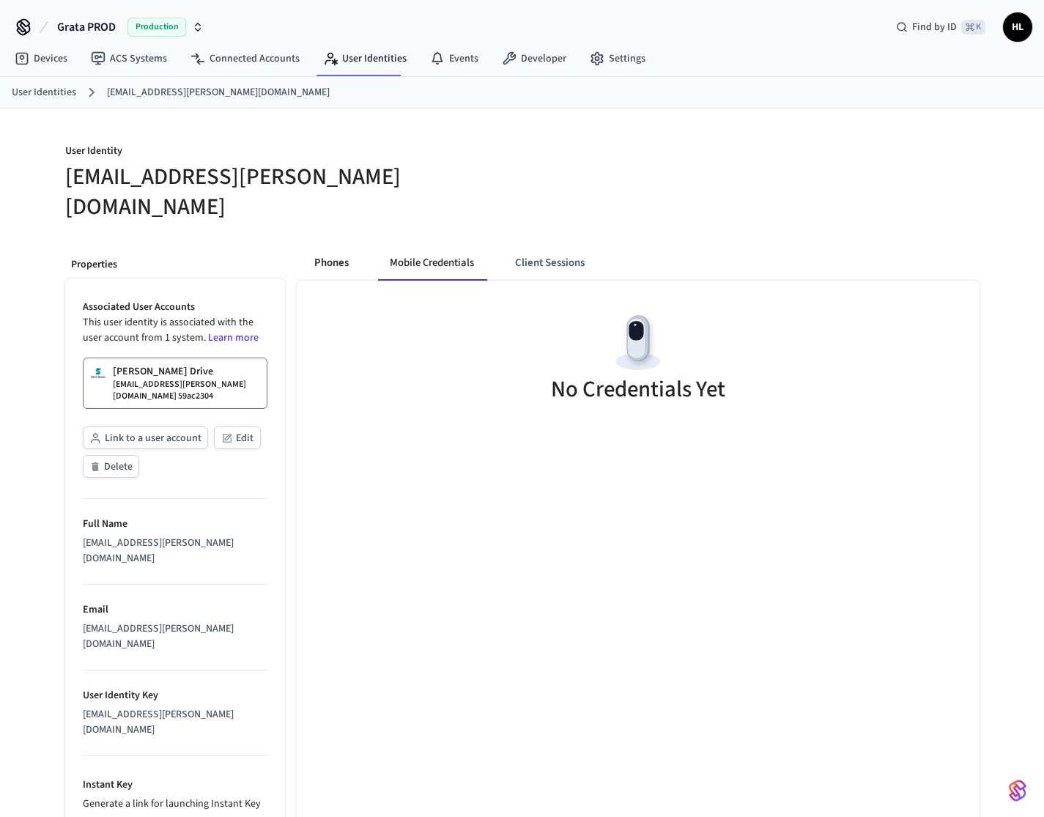
click at [331, 245] on button "Phones" at bounding box center [332, 262] width 58 height 35
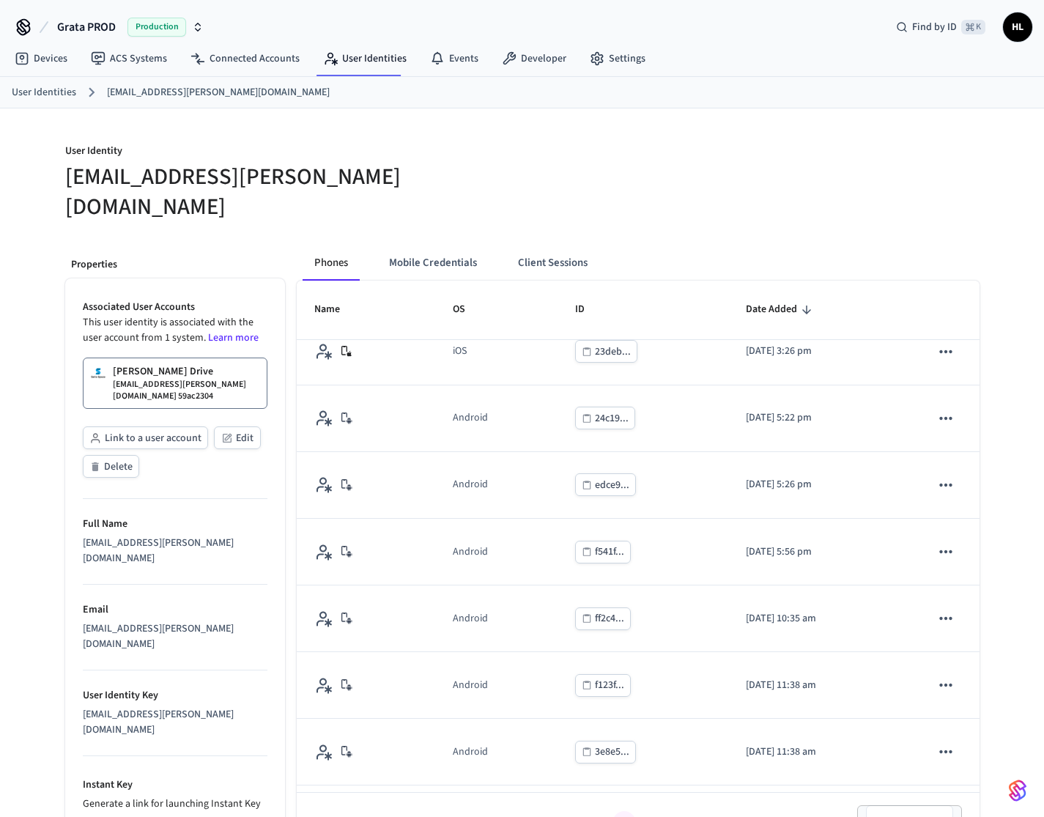
scroll to position [1217, 0]
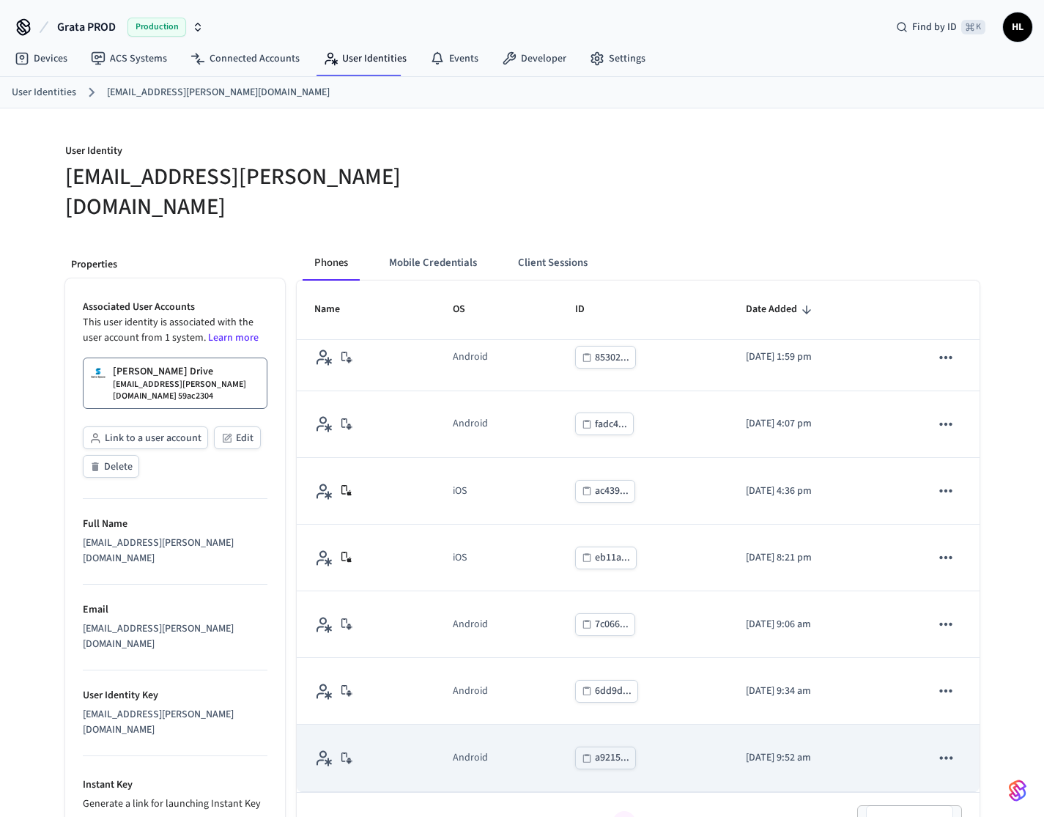
click at [940, 756] on icon "sticky table" at bounding box center [946, 757] width 12 height 3
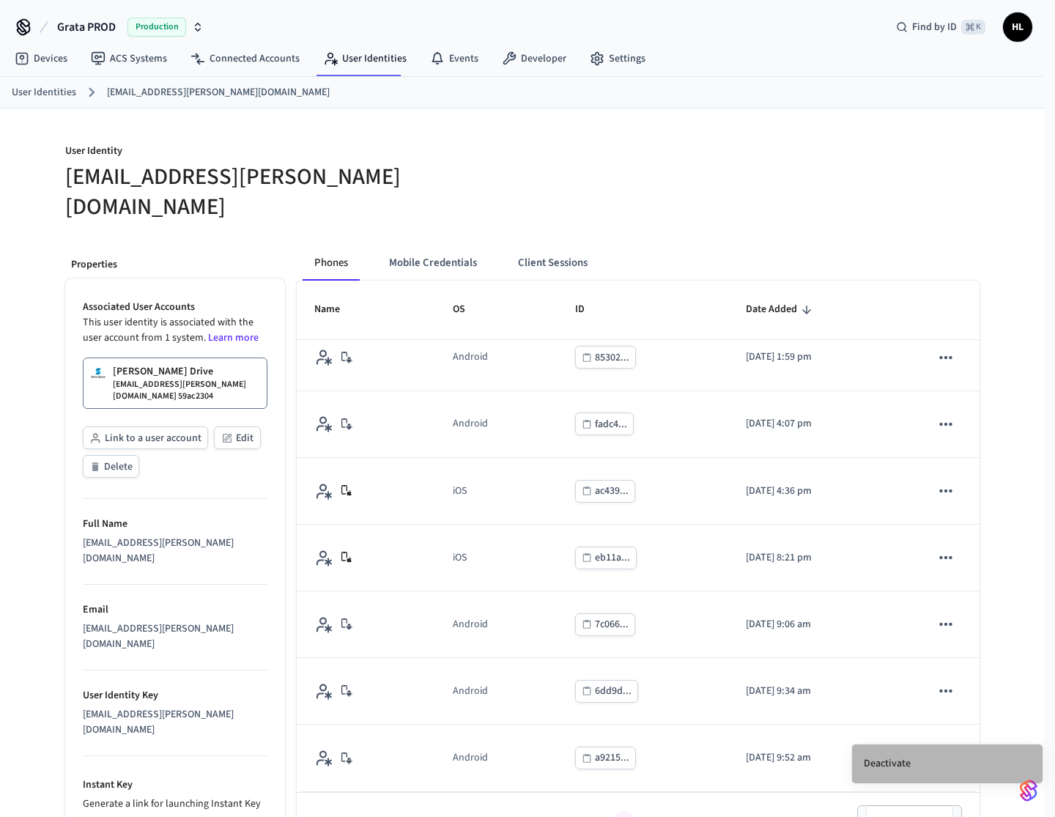
click at [927, 762] on li "Deactivate" at bounding box center [947, 763] width 190 height 39
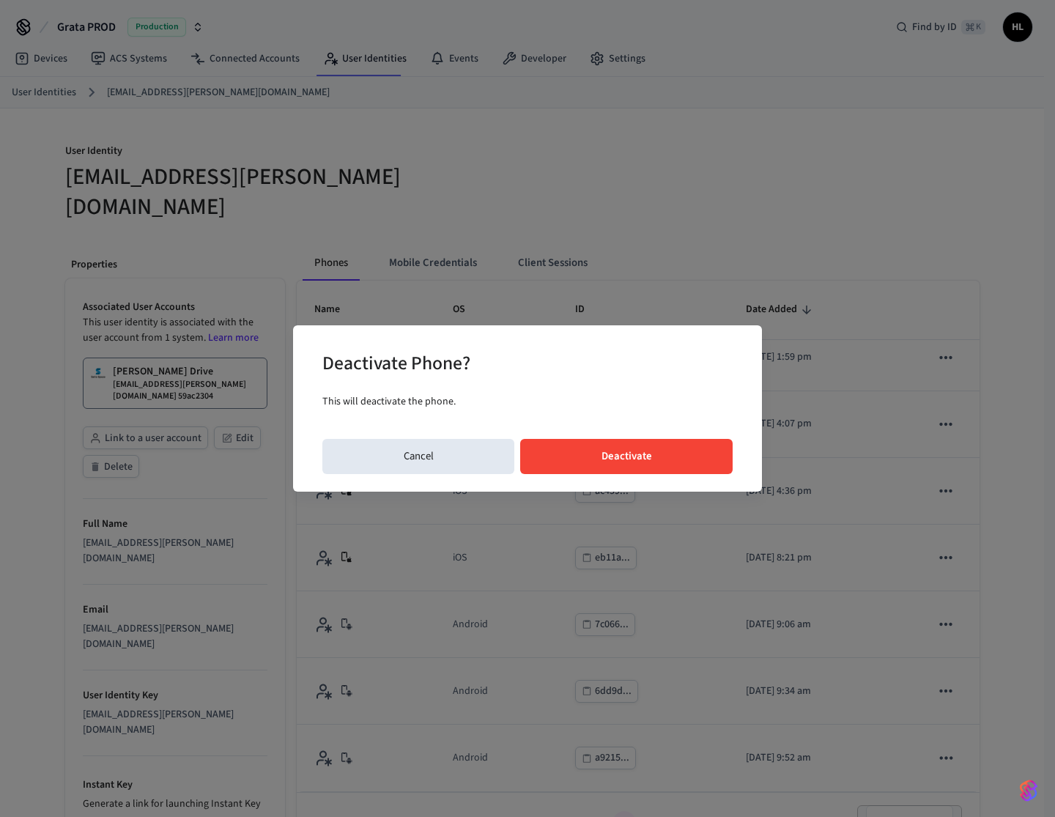
click at [608, 461] on button "Deactivate" at bounding box center [626, 456] width 212 height 35
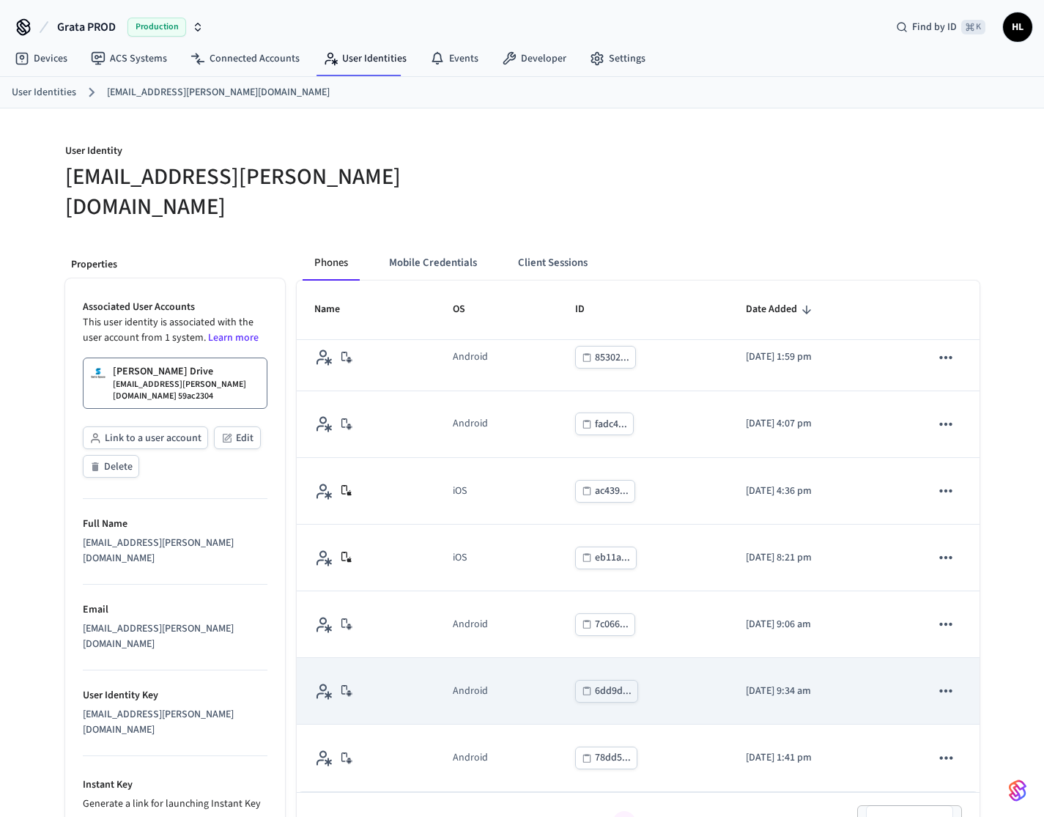
click at [936, 681] on icon "sticky table" at bounding box center [945, 690] width 19 height 19
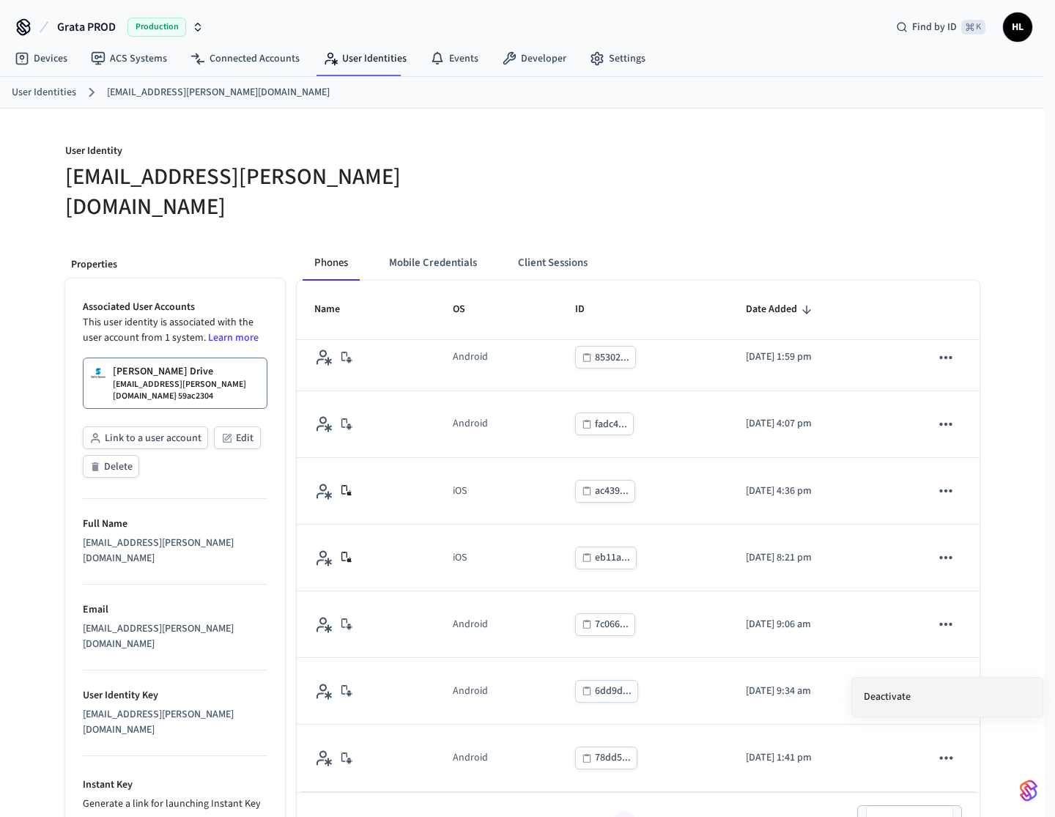
click at [875, 694] on li "Deactivate" at bounding box center [947, 697] width 190 height 39
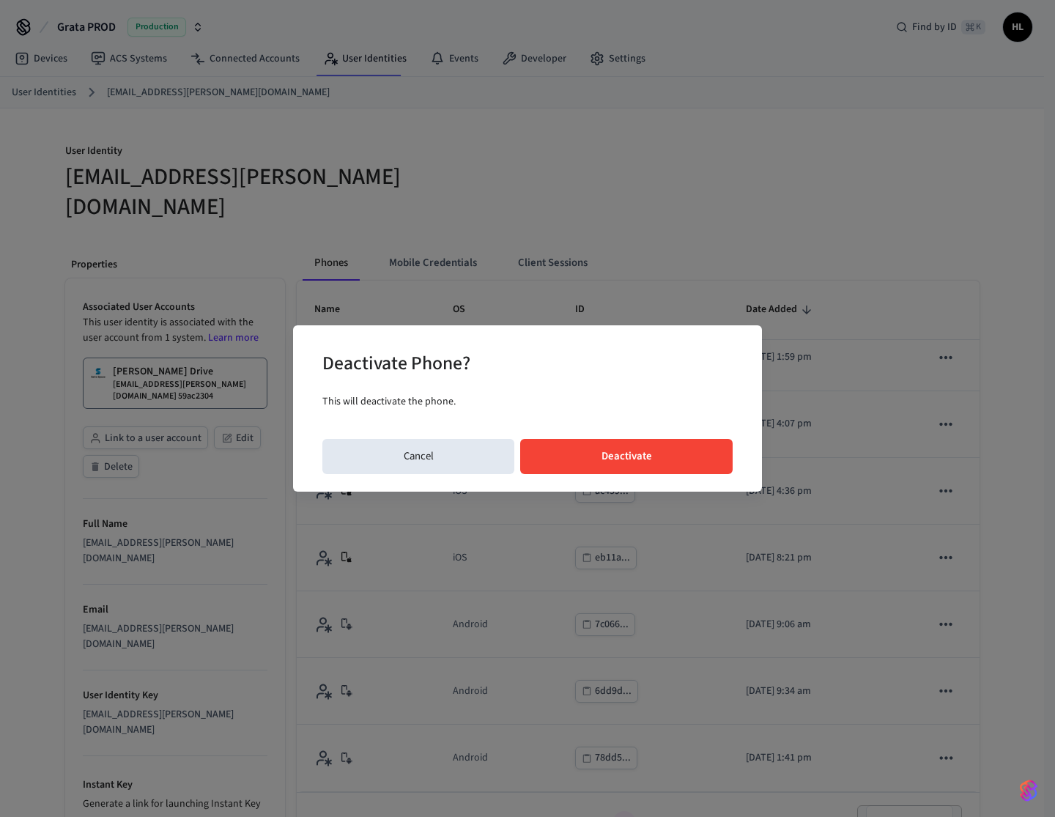
click at [692, 458] on button "Deactivate" at bounding box center [626, 456] width 212 height 35
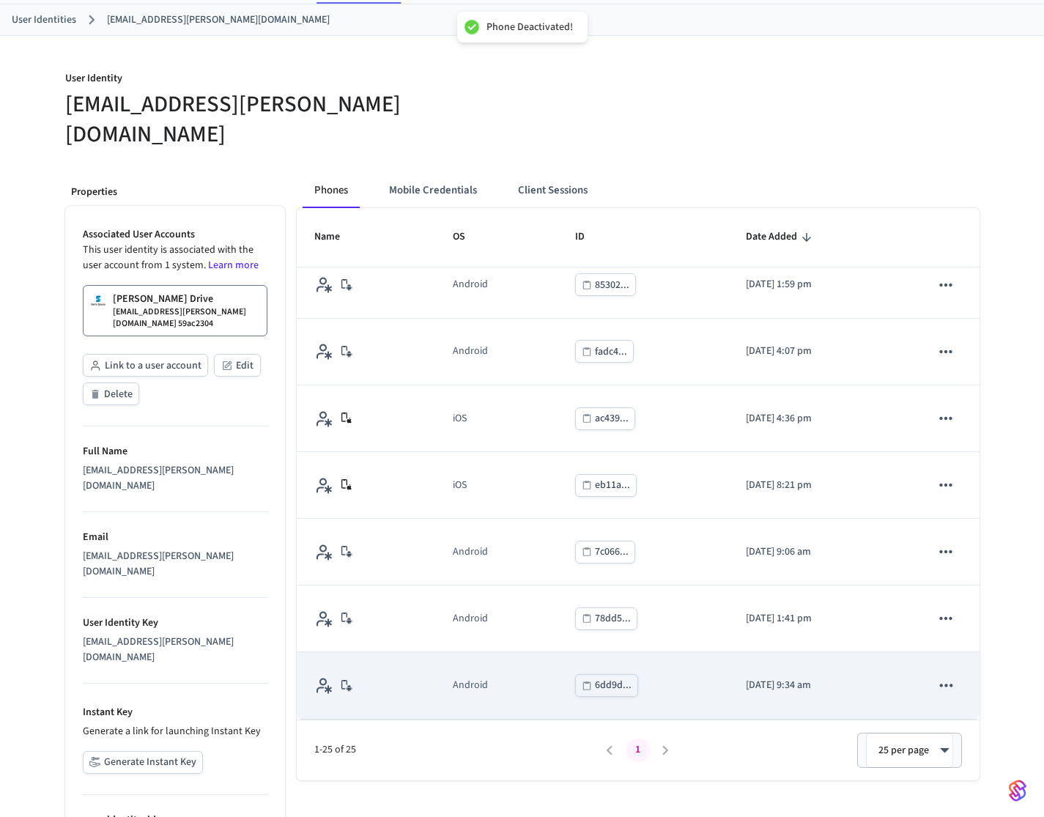
scroll to position [99, 0]
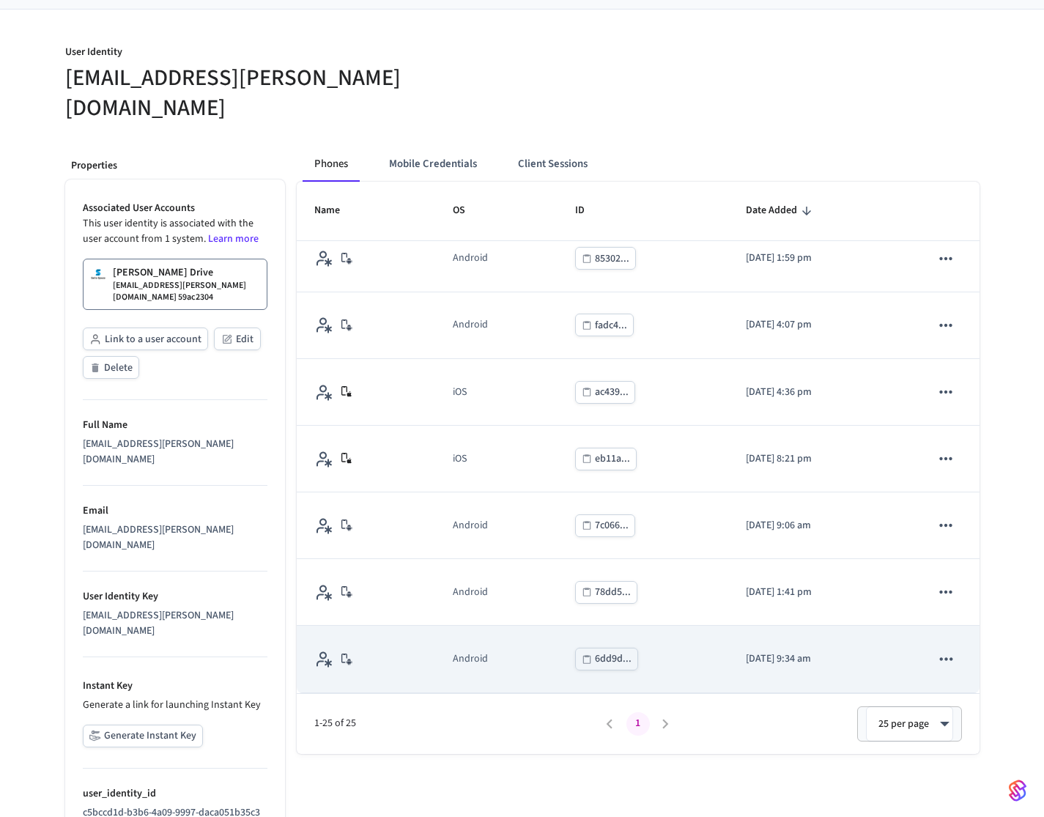
click at [941, 649] on icon "sticky table" at bounding box center [945, 658] width 19 height 19
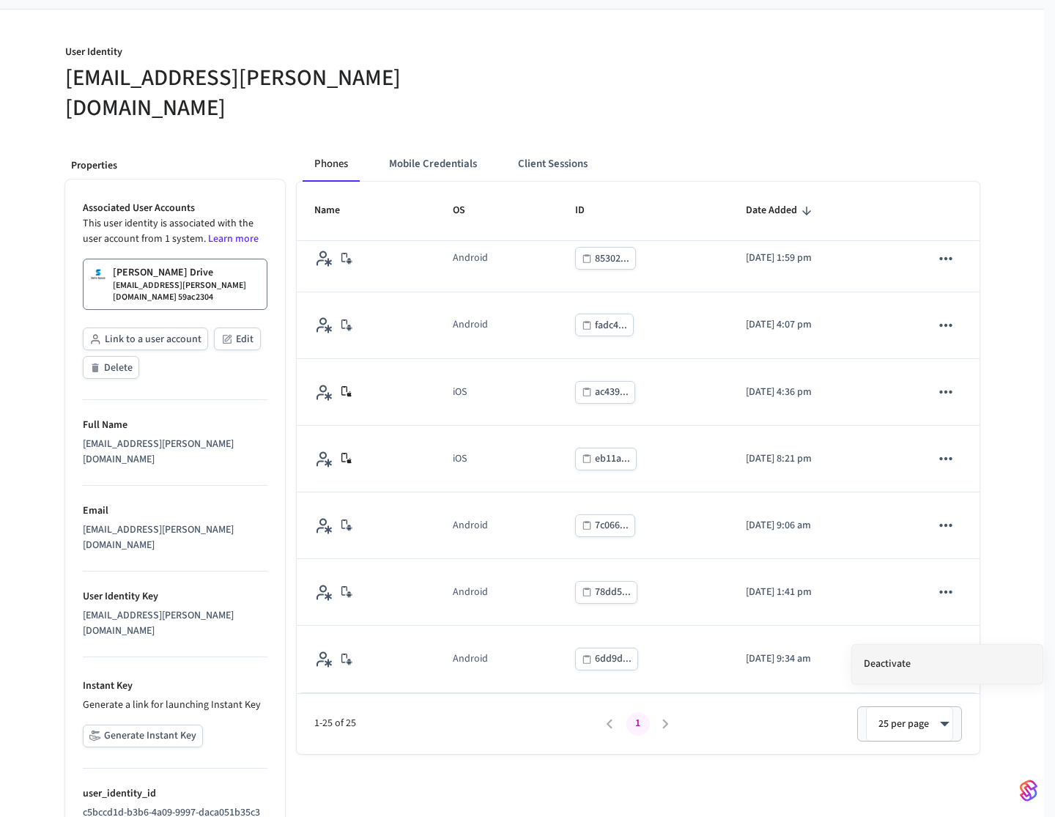
click at [900, 664] on li "Deactivate" at bounding box center [947, 664] width 190 height 39
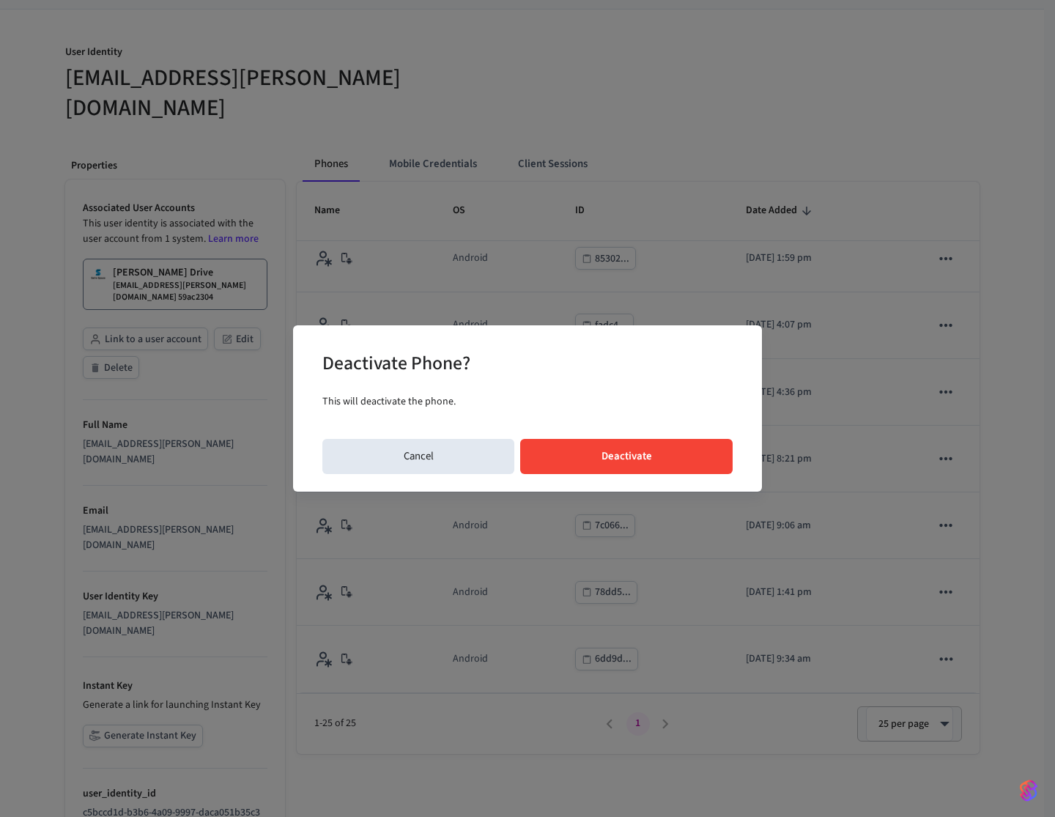
click at [653, 461] on button "Deactivate" at bounding box center [626, 456] width 212 height 35
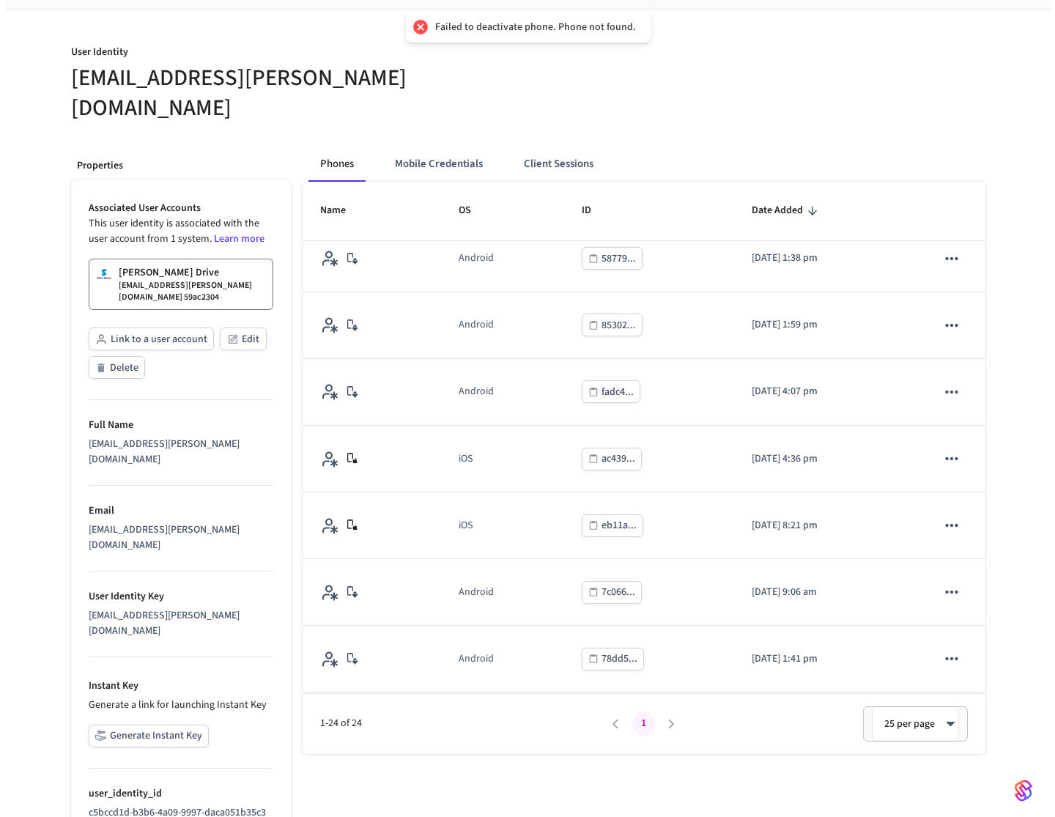
scroll to position [1150, 0]
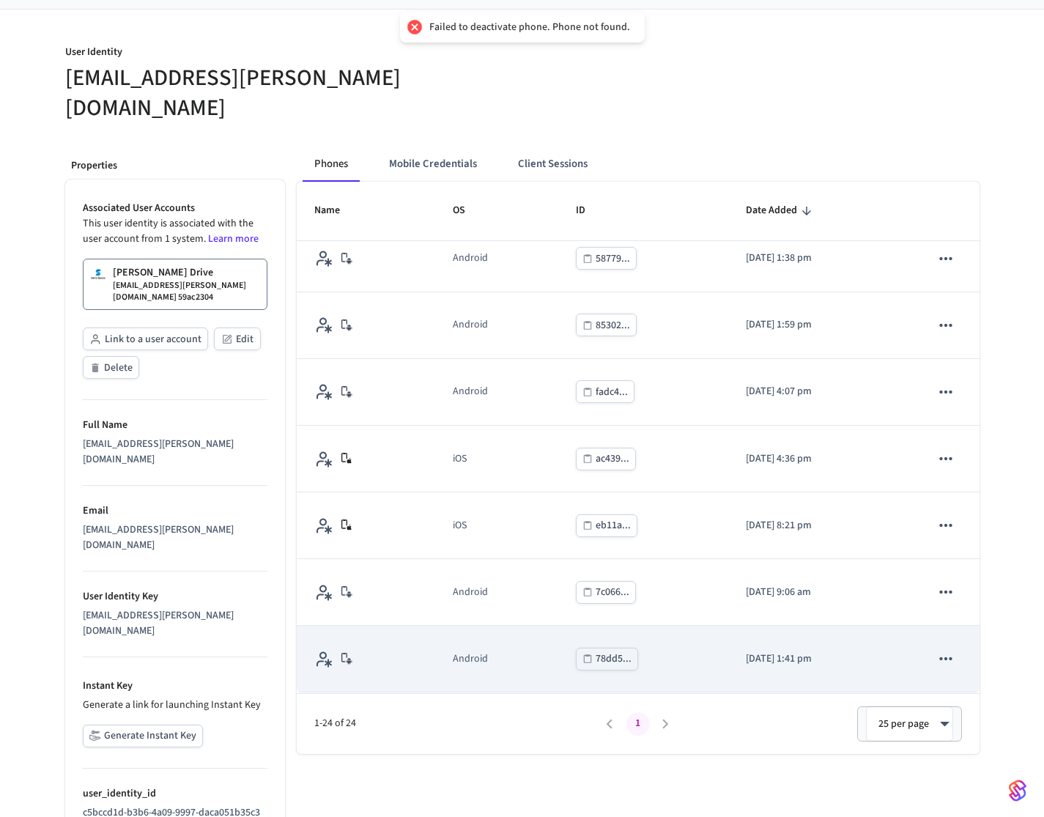
click at [936, 649] on icon "sticky table" at bounding box center [945, 658] width 19 height 19
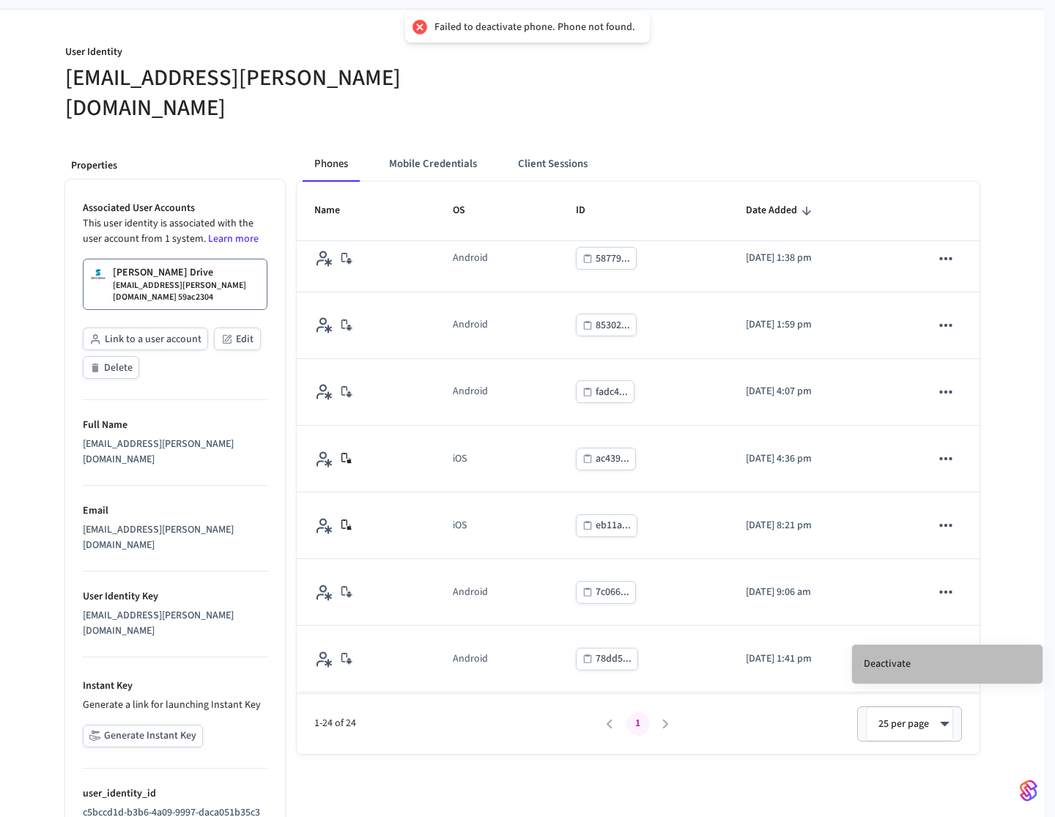
click at [885, 659] on li "Deactivate" at bounding box center [947, 664] width 190 height 39
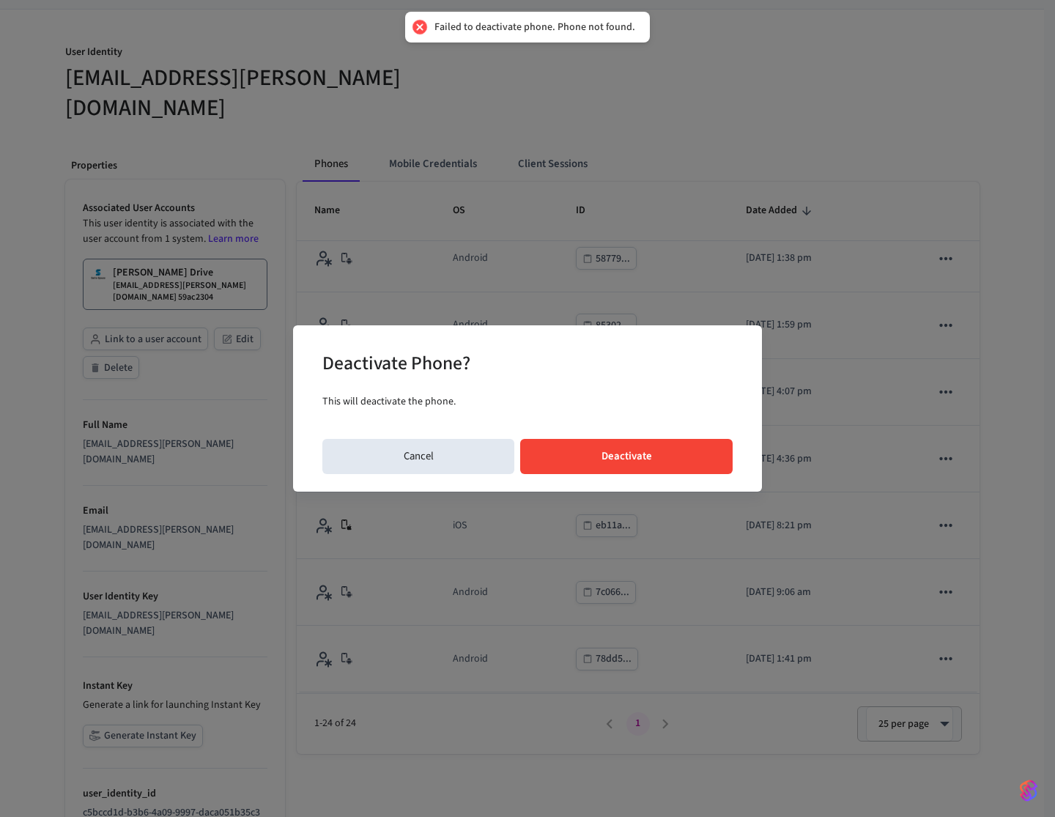
click at [671, 456] on button "Deactivate" at bounding box center [626, 456] width 212 height 35
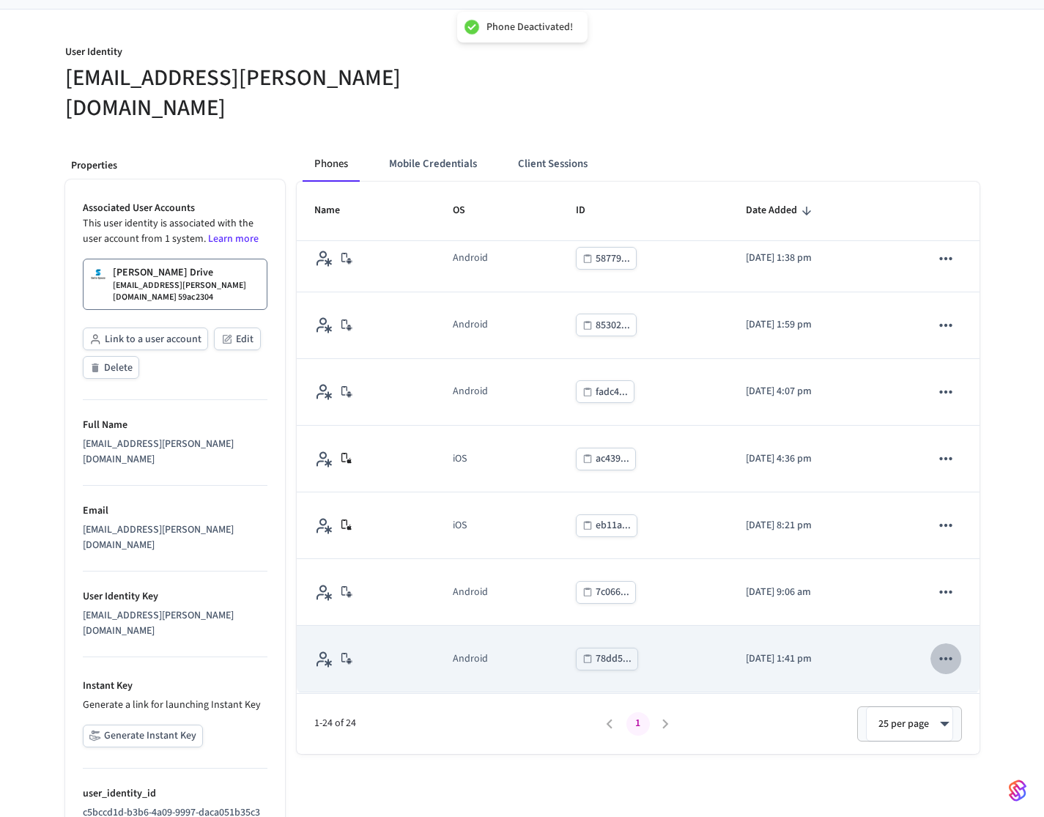
click at [942, 649] on icon "sticky table" at bounding box center [945, 658] width 19 height 19
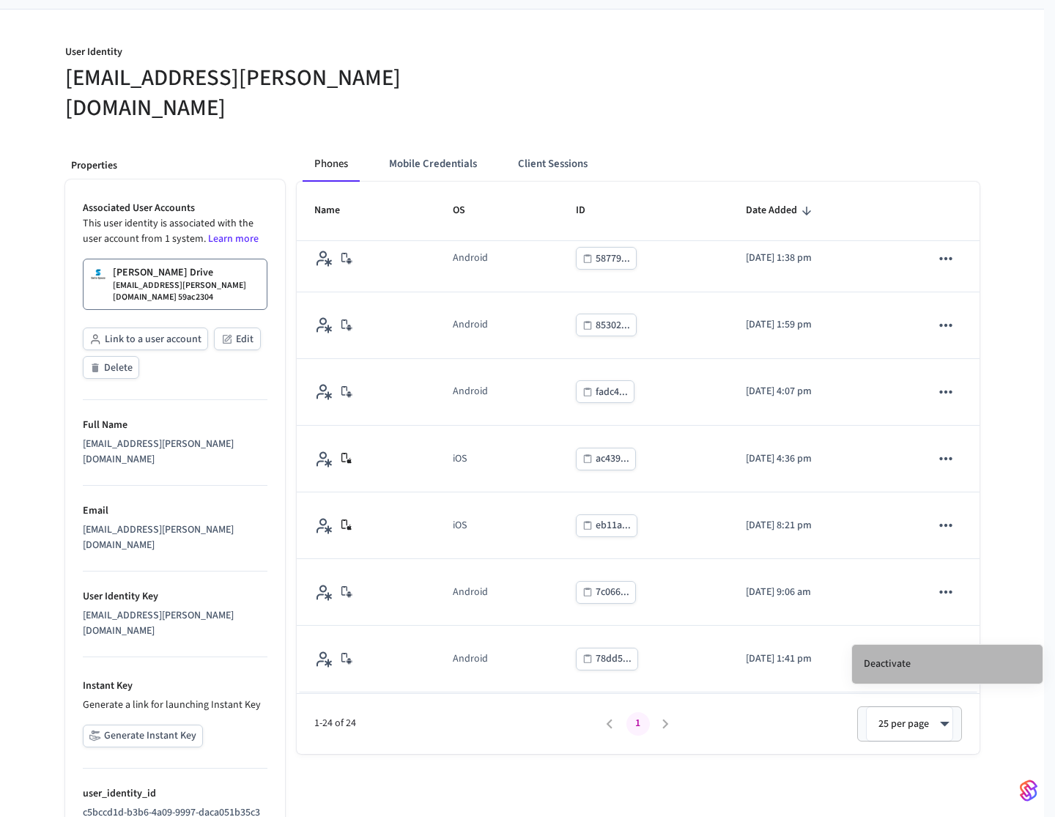
click at [890, 664] on li "Deactivate" at bounding box center [947, 664] width 190 height 39
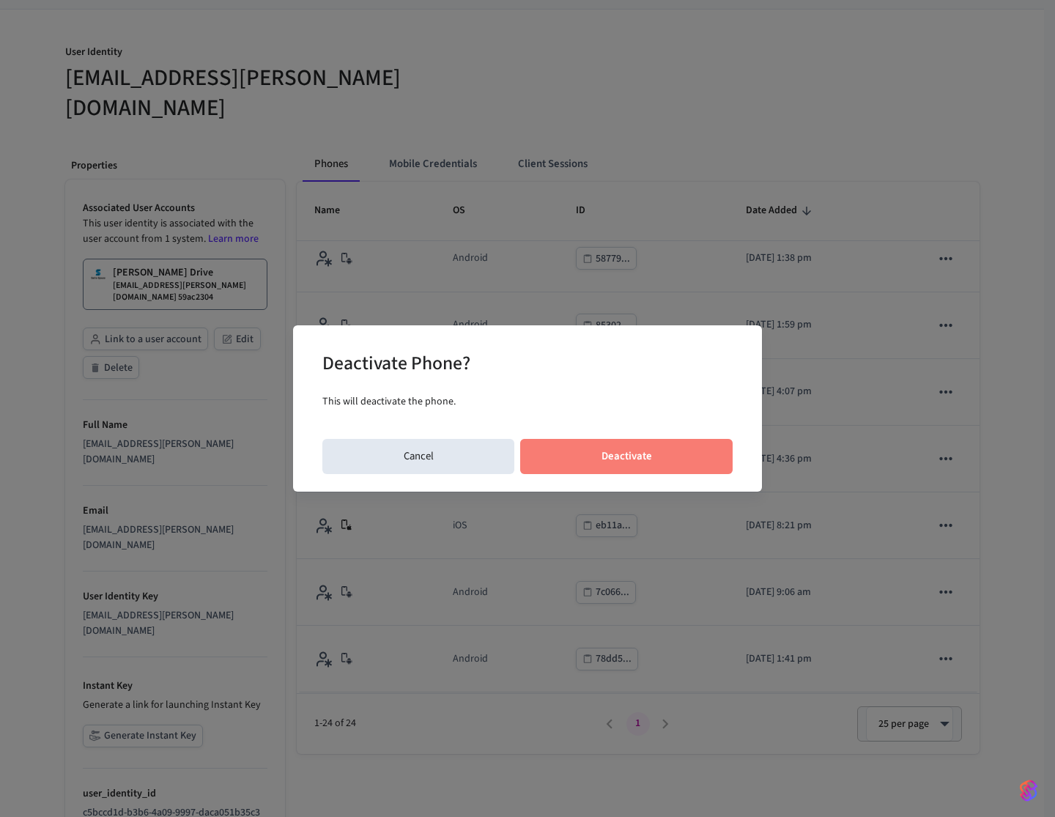
click at [668, 452] on button "Deactivate" at bounding box center [626, 456] width 212 height 35
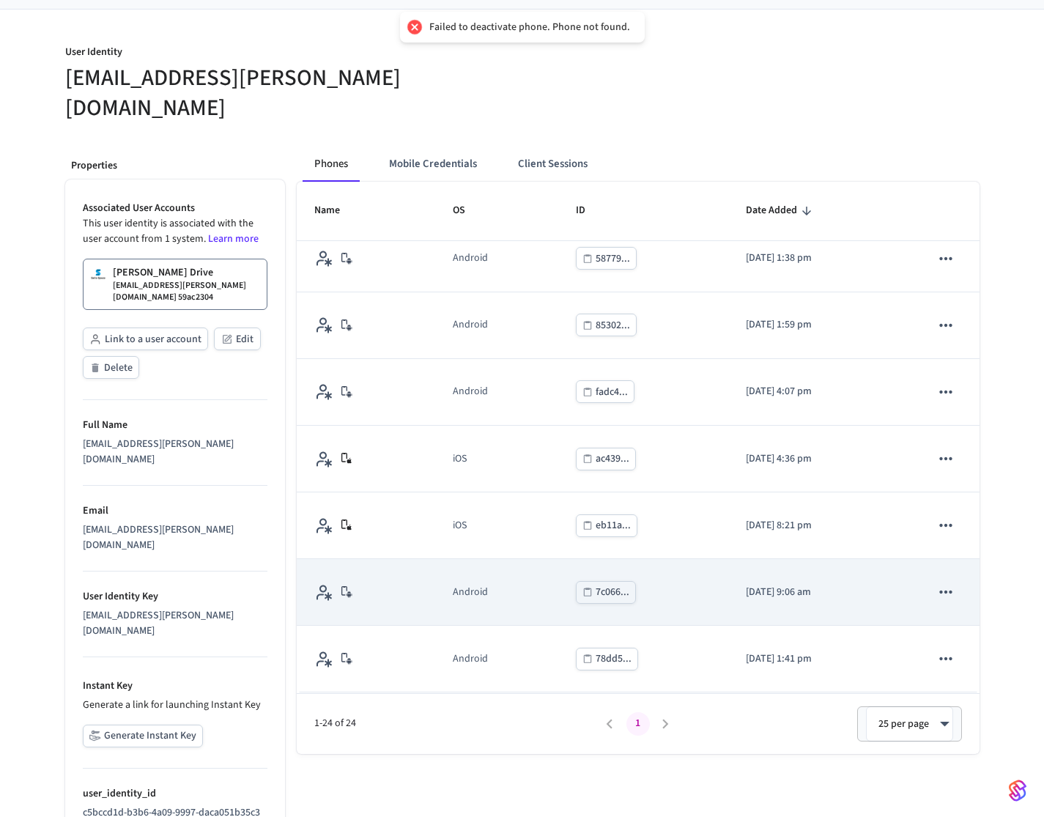
click at [936, 582] on icon "sticky table" at bounding box center [945, 591] width 19 height 19
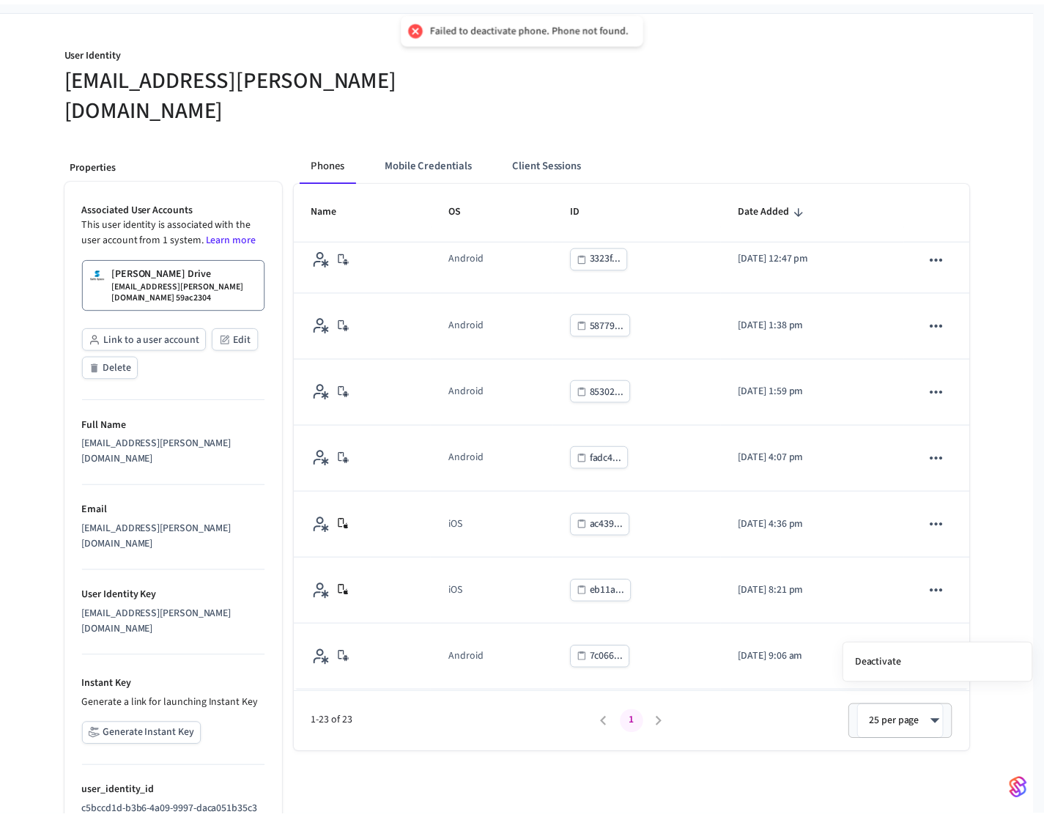
scroll to position [1083, 0]
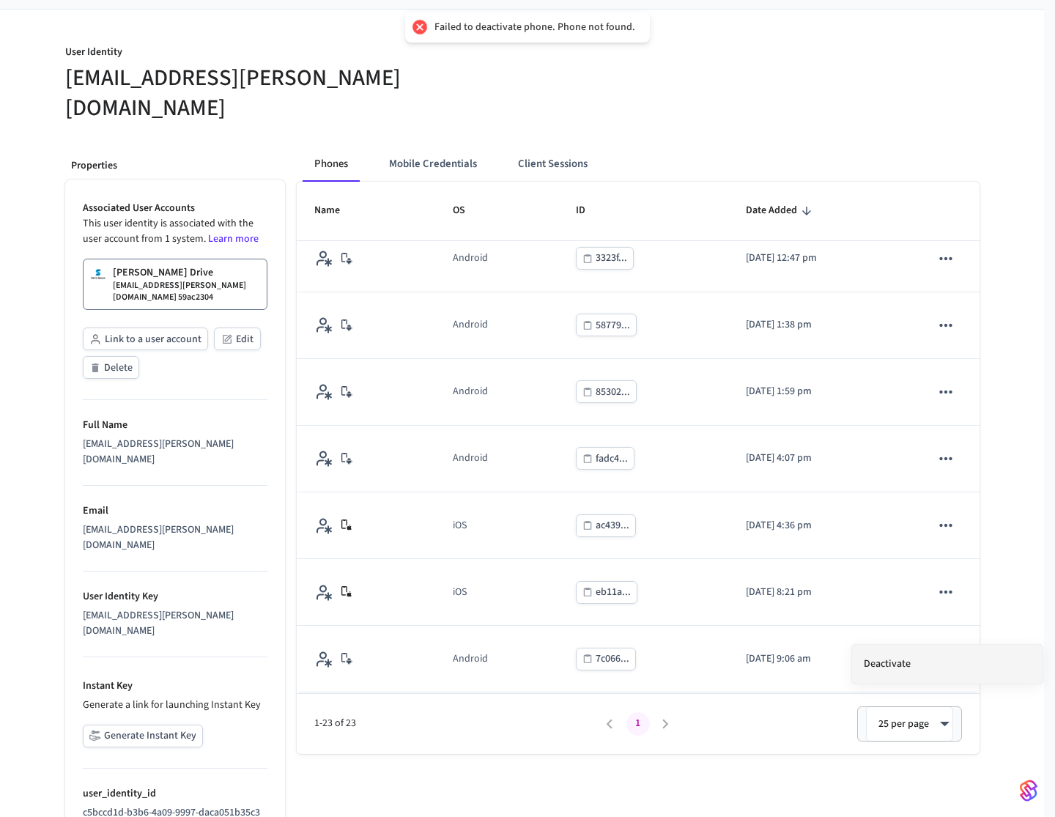
click at [909, 660] on li "Deactivate" at bounding box center [947, 664] width 190 height 39
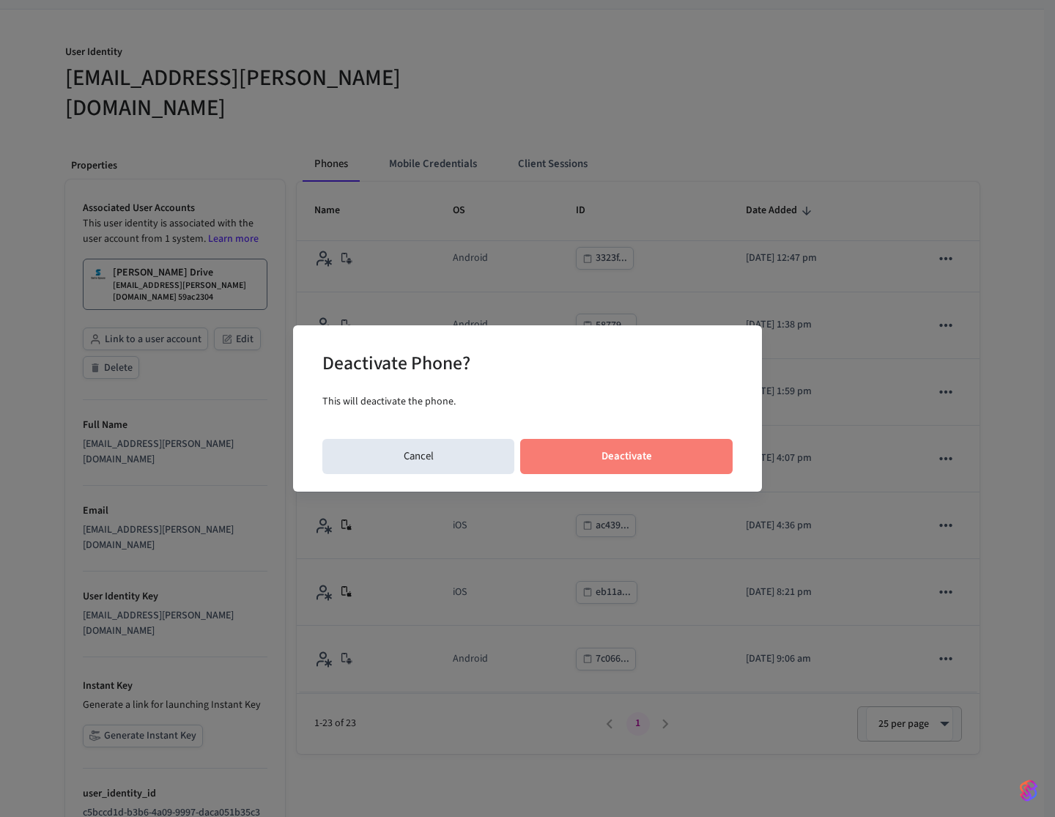
click at [681, 463] on button "Deactivate" at bounding box center [626, 456] width 212 height 35
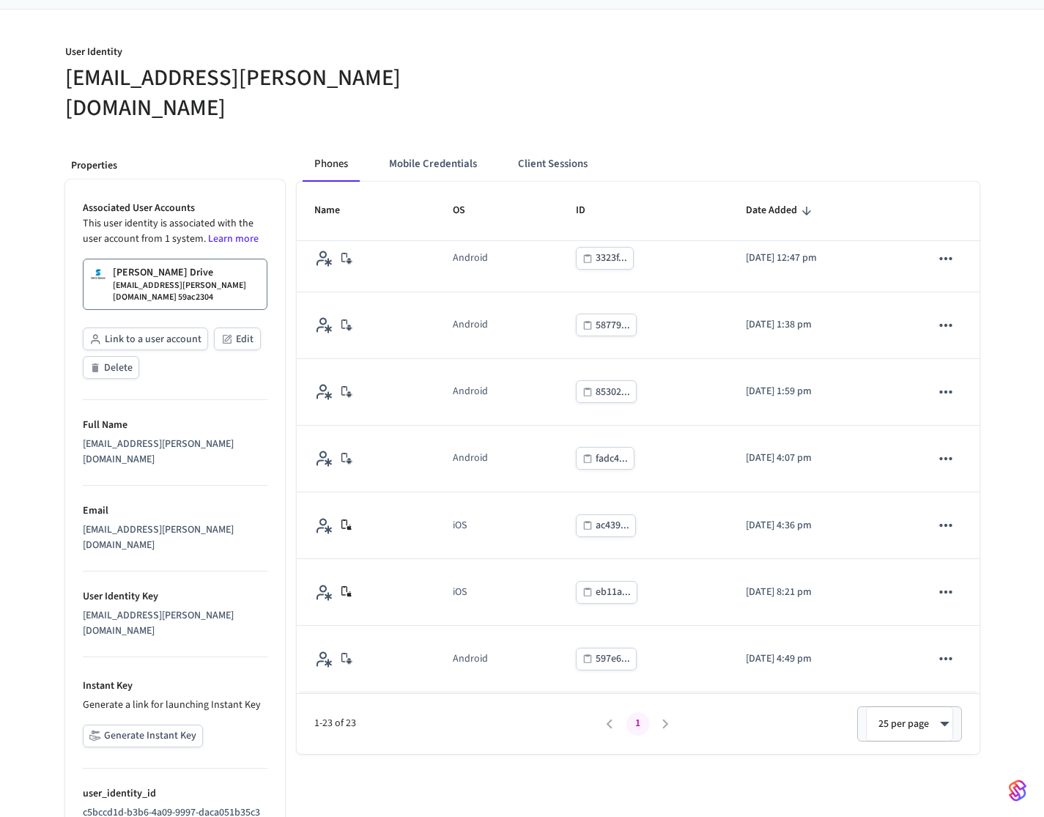
scroll to position [452, 0]
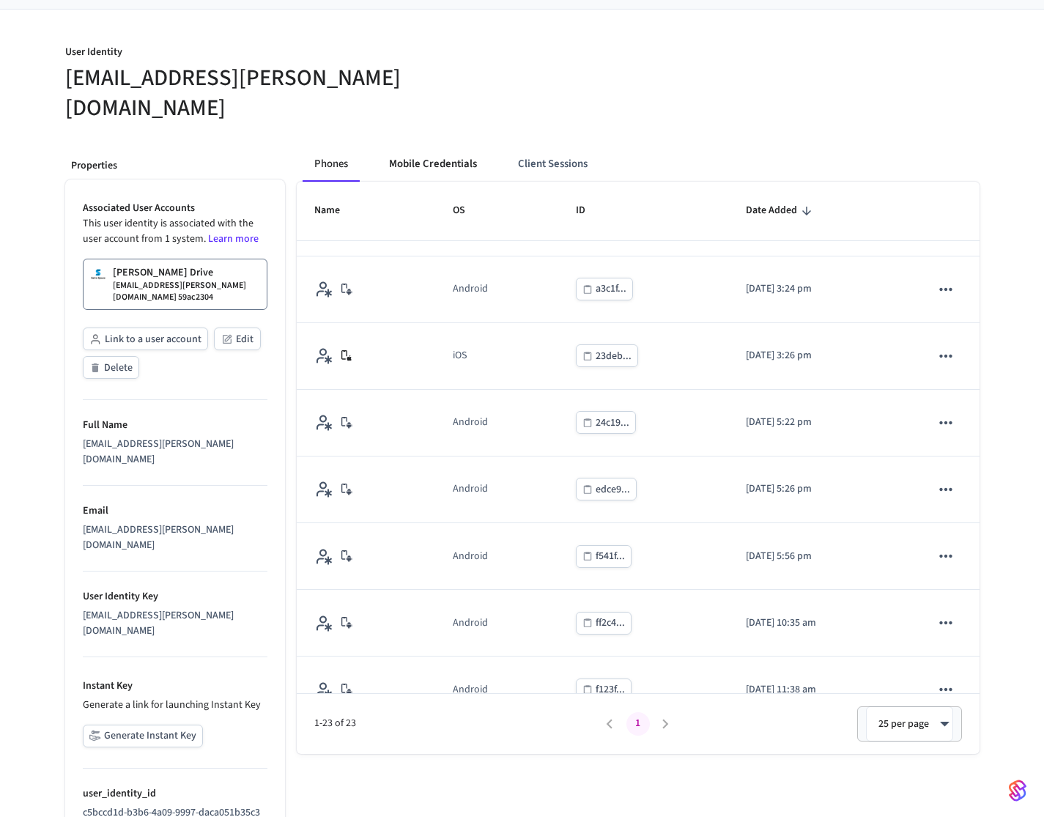
click at [434, 147] on button "Mobile Credentials" at bounding box center [432, 164] width 111 height 35
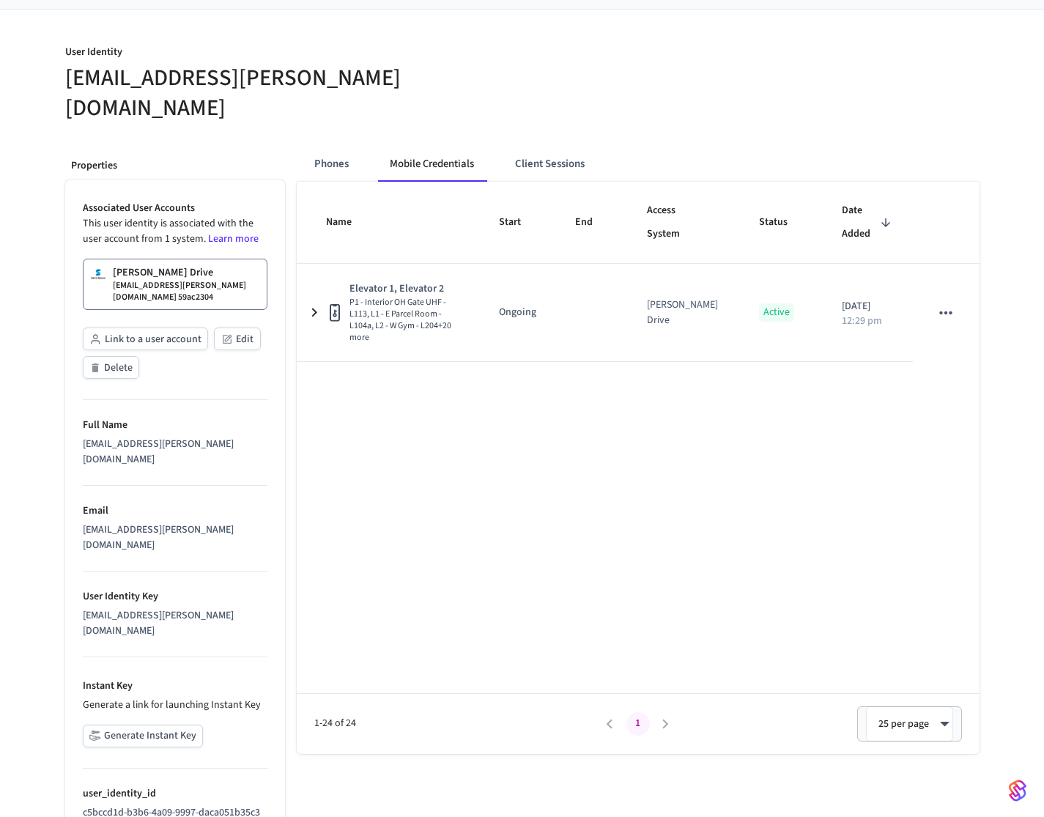
click at [525, 147] on button "Client Sessions" at bounding box center [549, 164] width 93 height 35
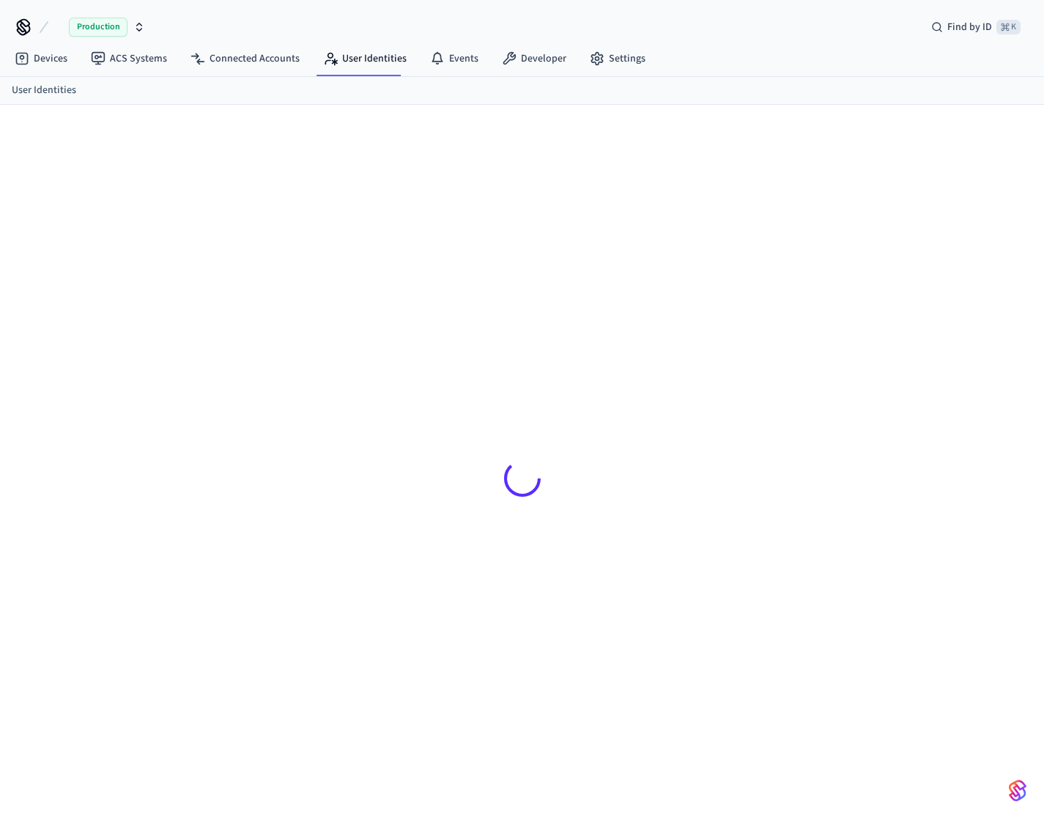
scroll to position [20, 0]
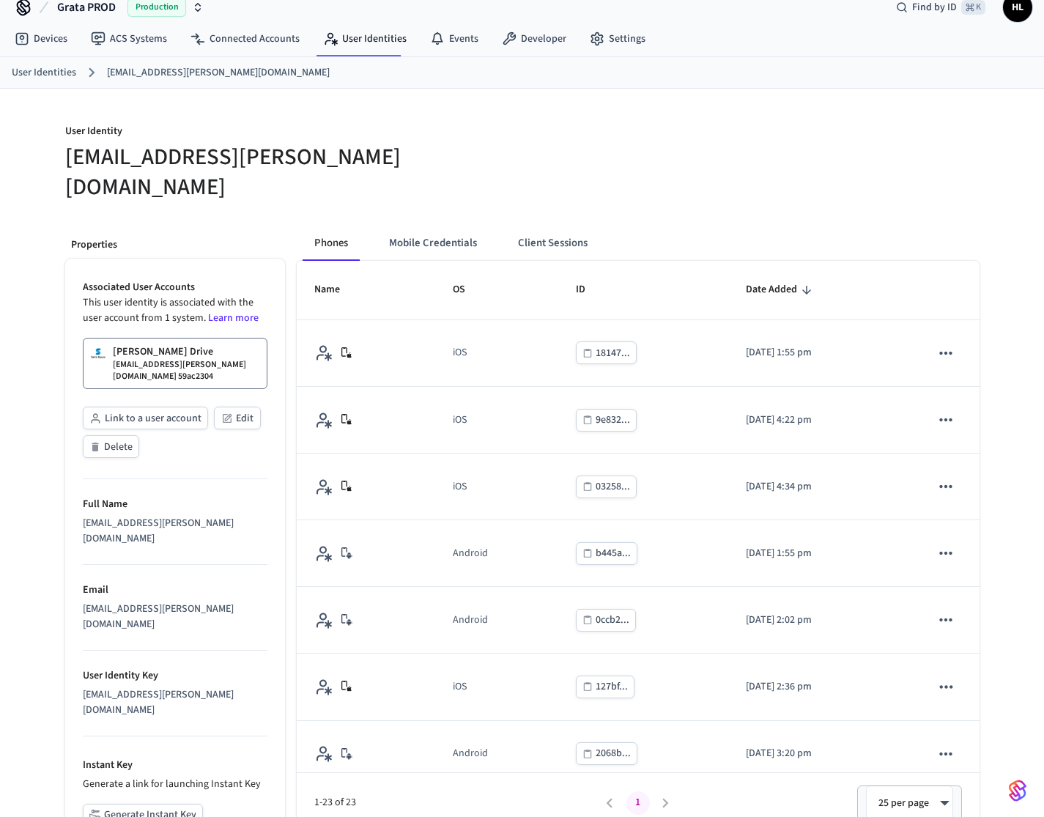
click at [459, 226] on button "Mobile Credentials" at bounding box center [432, 243] width 111 height 35
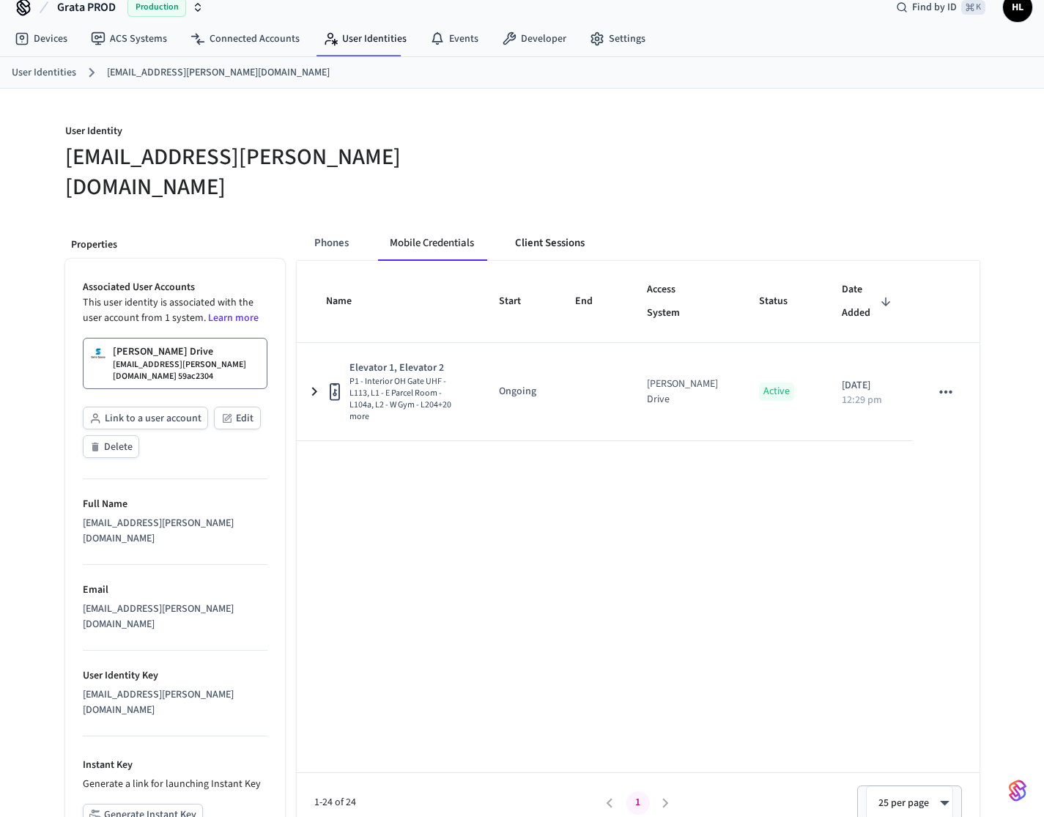
click at [528, 226] on button "Client Sessions" at bounding box center [549, 243] width 93 height 35
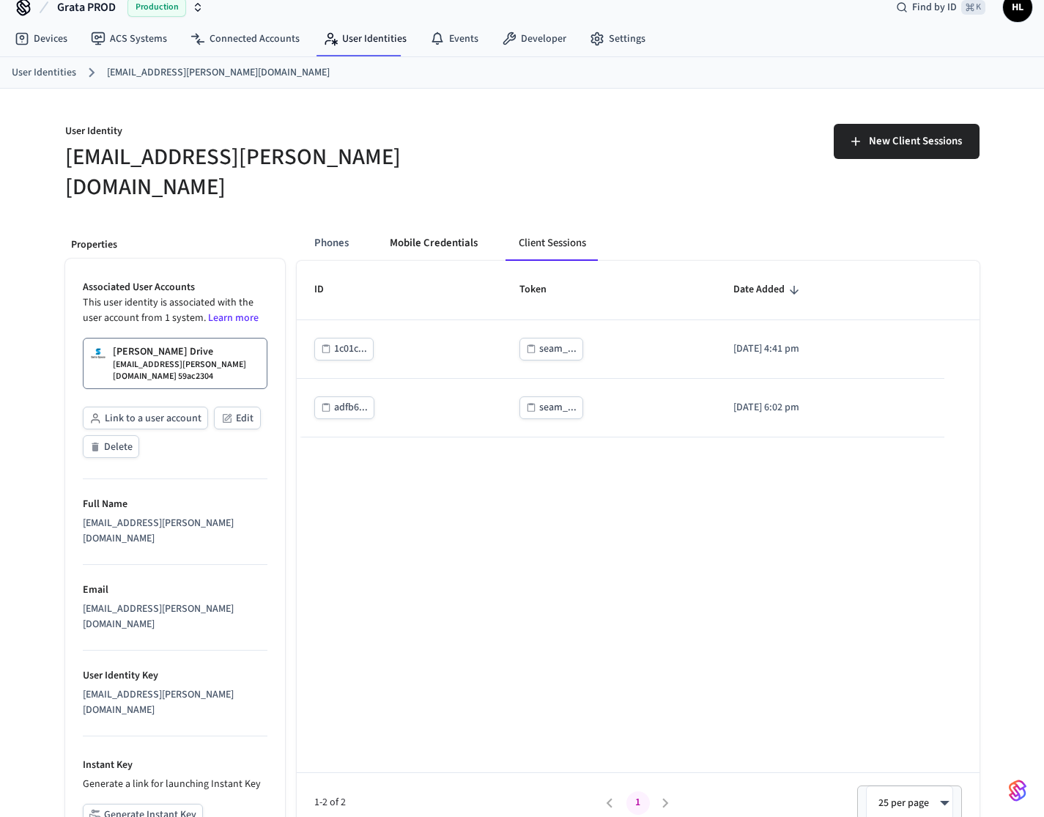
click at [436, 226] on button "Mobile Credentials" at bounding box center [433, 243] width 111 height 35
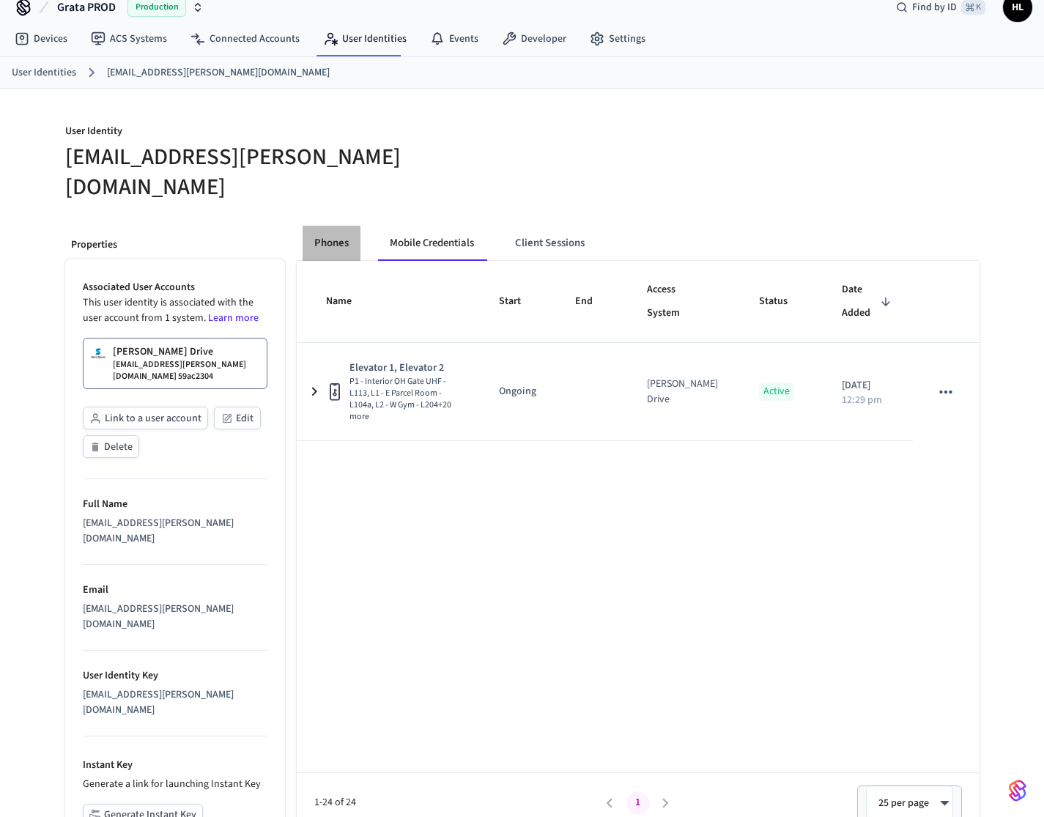
click at [337, 226] on button "Phones" at bounding box center [332, 243] width 58 height 35
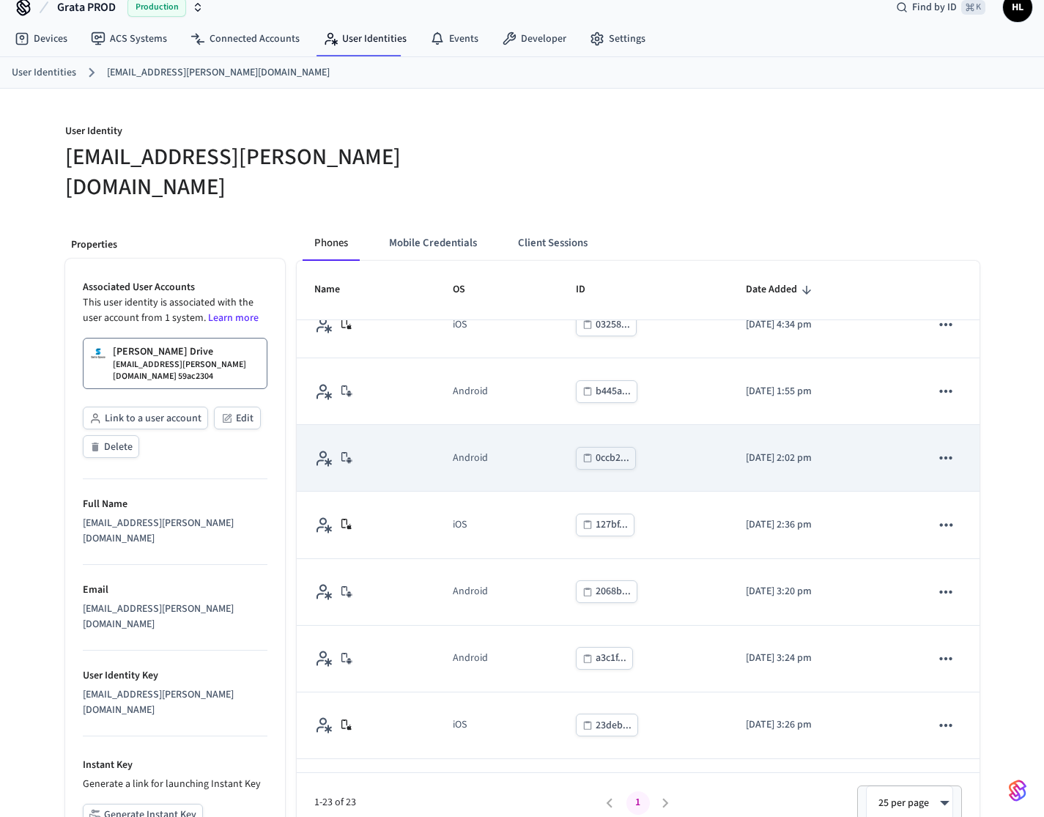
scroll to position [1083, 0]
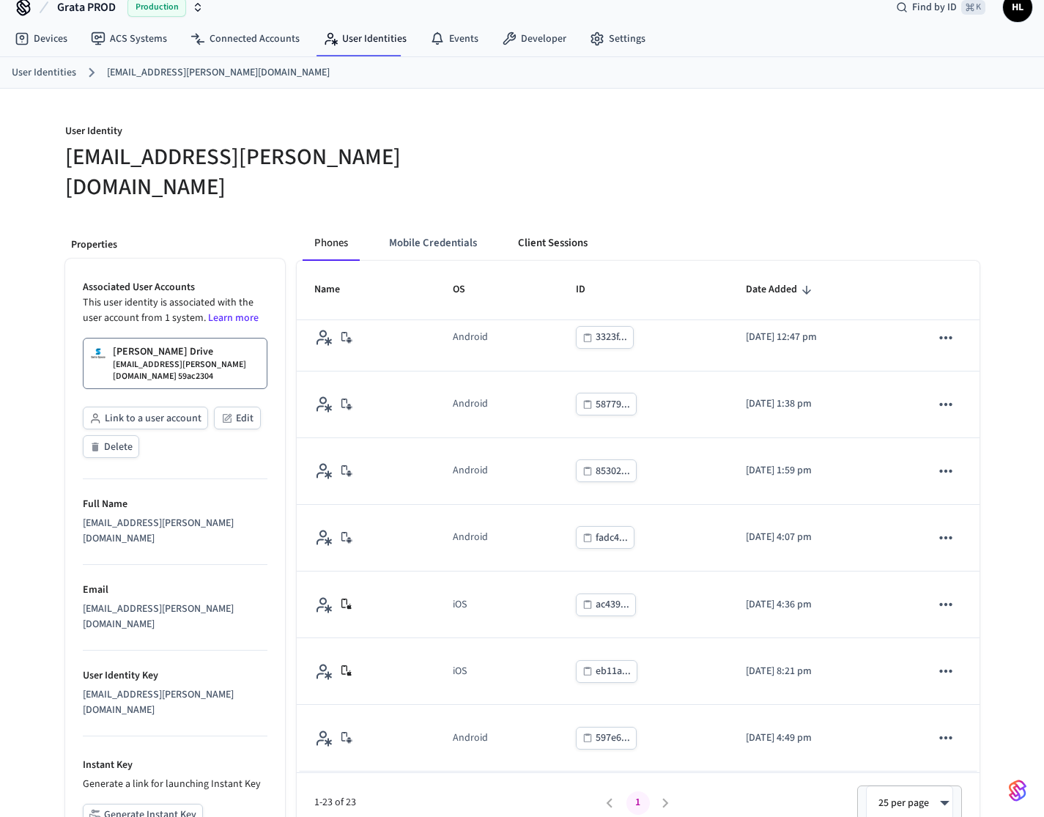
click at [529, 226] on button "Client Sessions" at bounding box center [552, 243] width 93 height 35
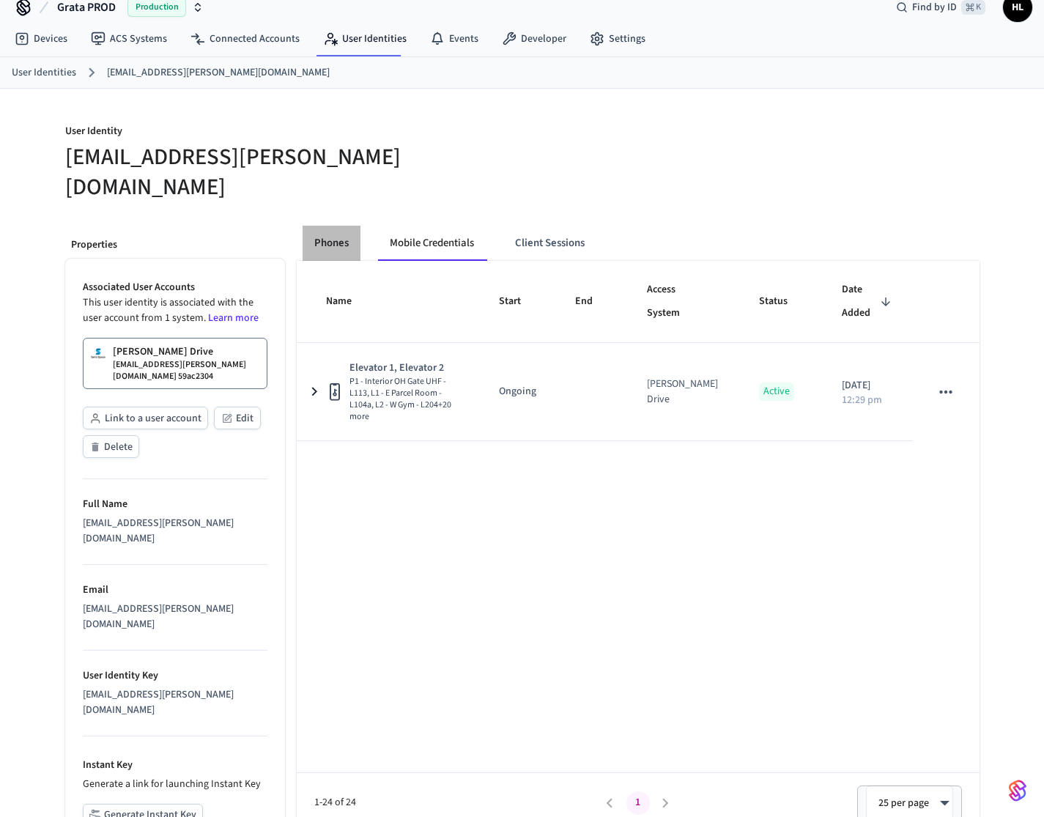
click at [339, 226] on button "Phones" at bounding box center [332, 243] width 58 height 35
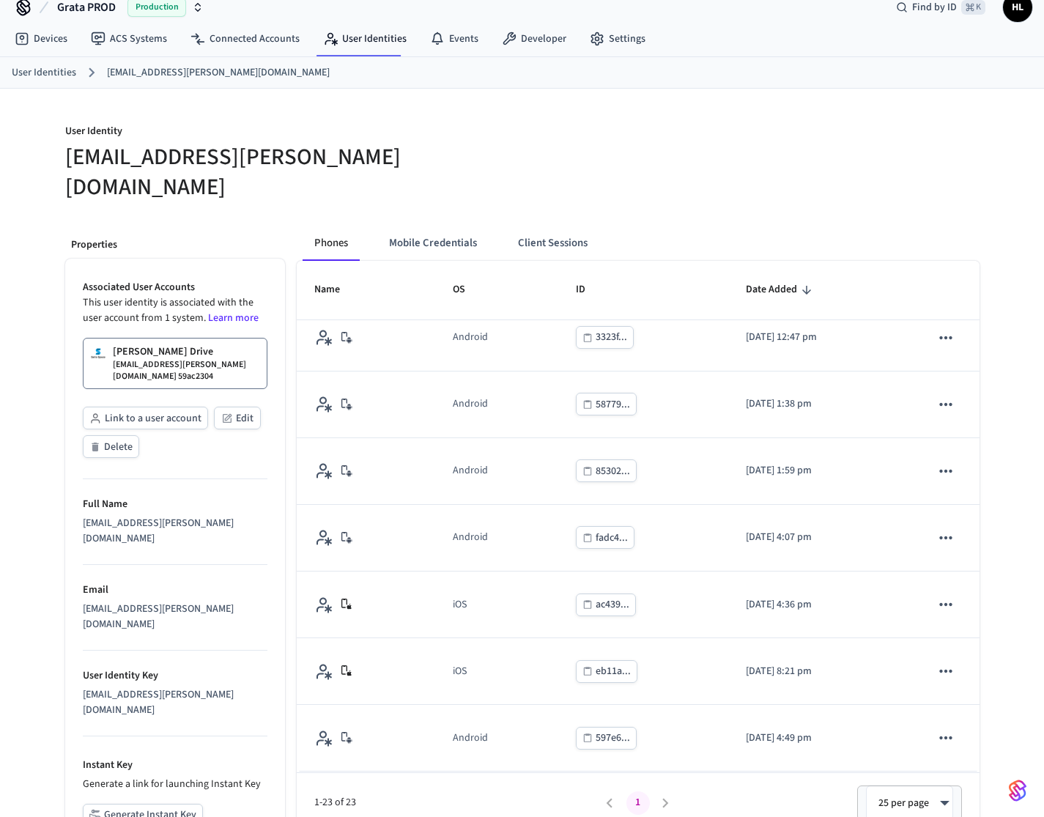
scroll to position [99, 0]
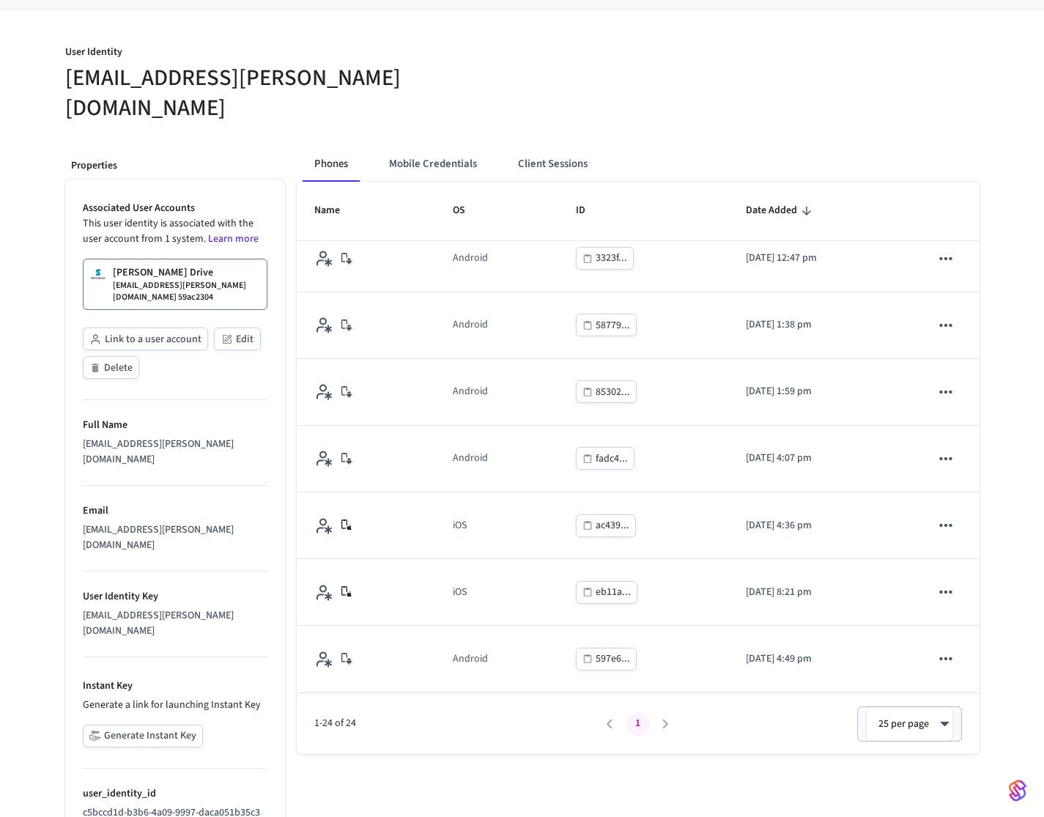
click at [139, 67] on h5 "riadh.loucif+salto_ble_res@speer.io" at bounding box center [289, 93] width 448 height 60
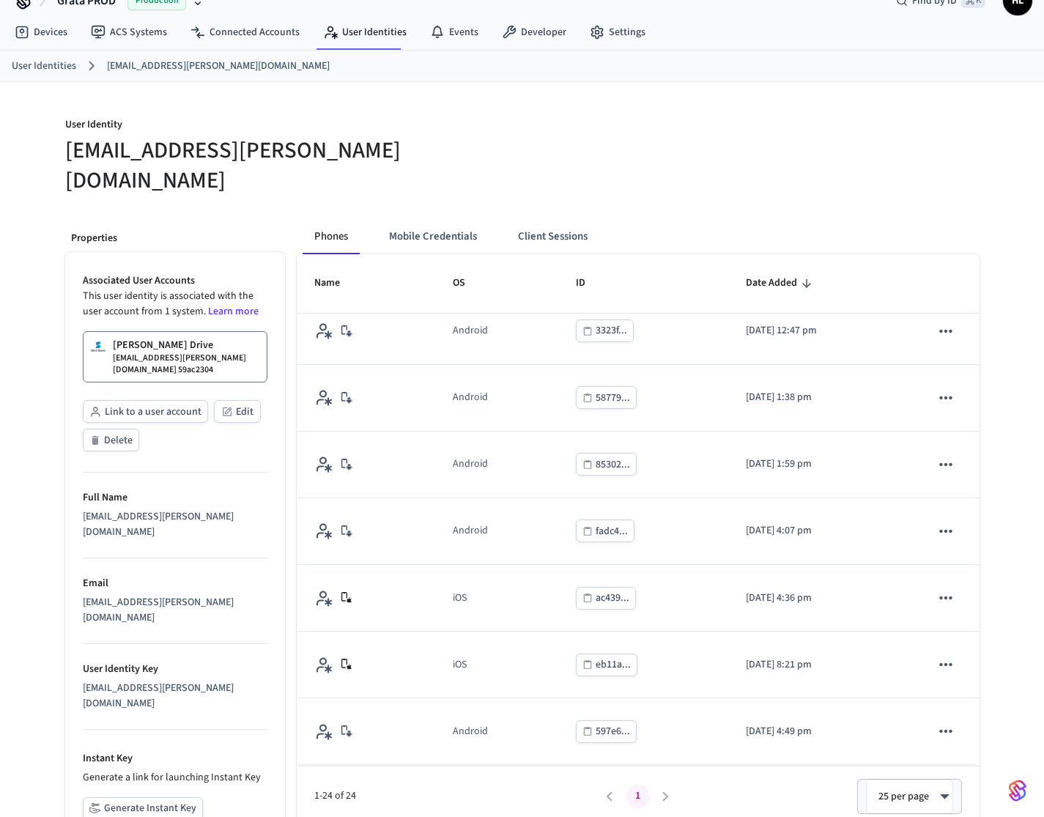
scroll to position [0, 0]
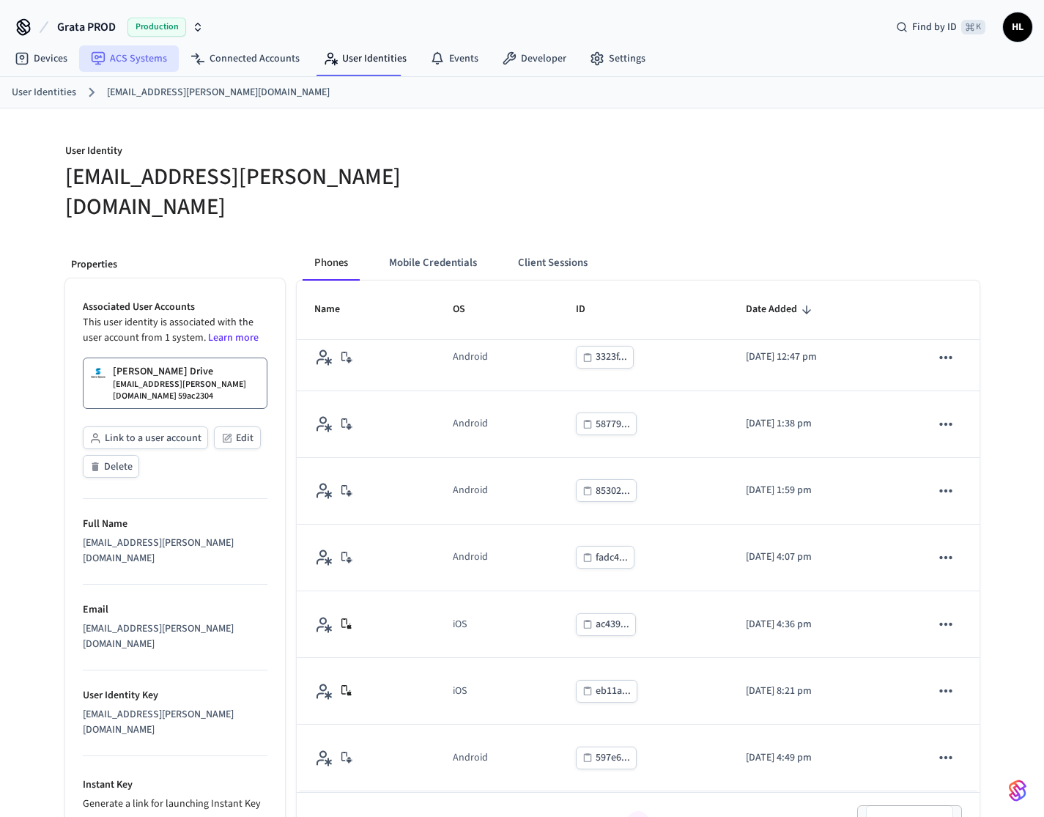
click at [133, 59] on link "ACS Systems" at bounding box center [129, 58] width 100 height 26
